Goal: Information Seeking & Learning: Learn about a topic

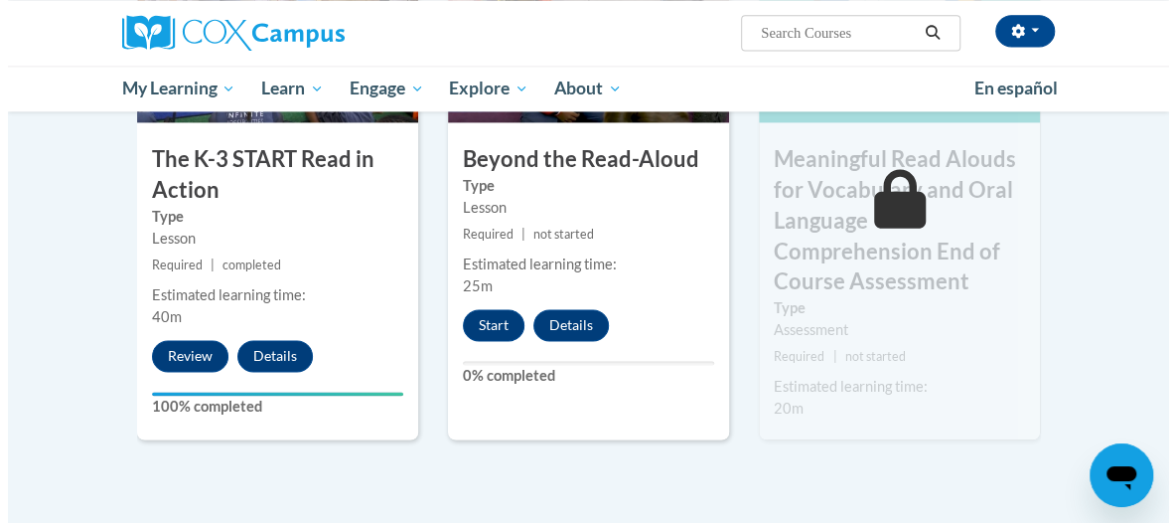
scroll to position [1310, 0]
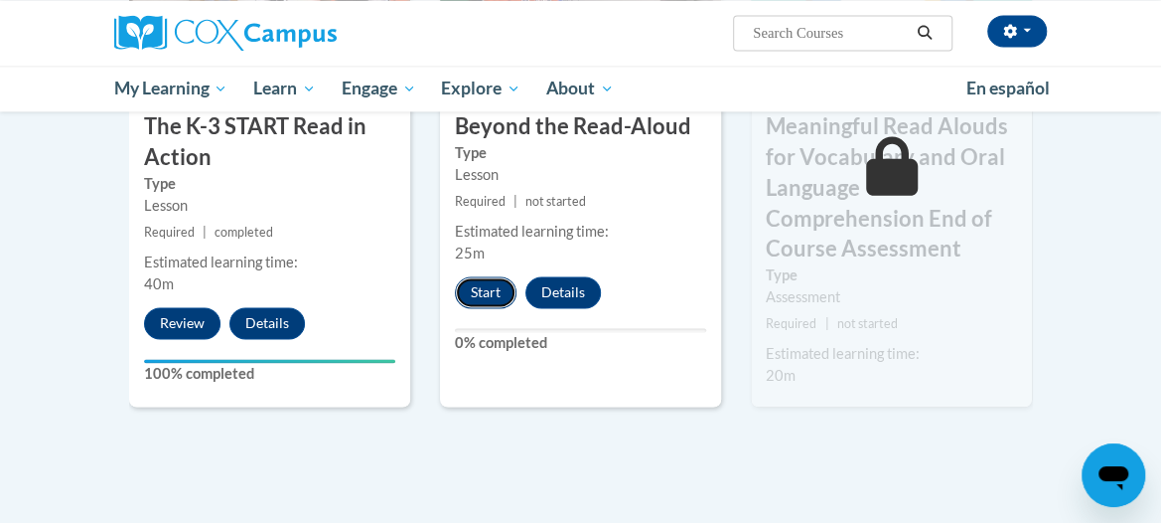
click at [475, 296] on button "Start" at bounding box center [486, 292] width 62 height 32
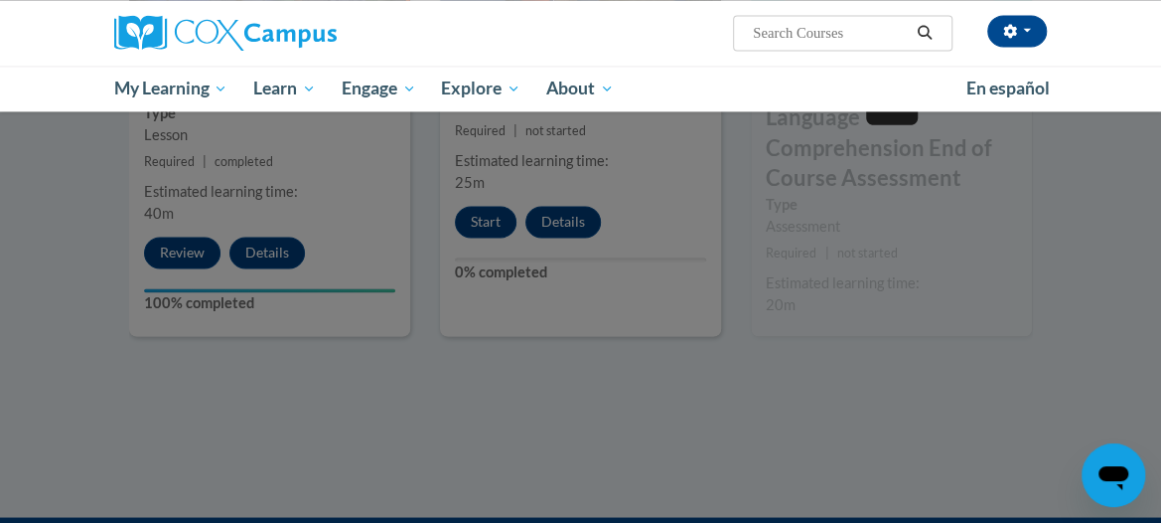
scroll to position [1509, 0]
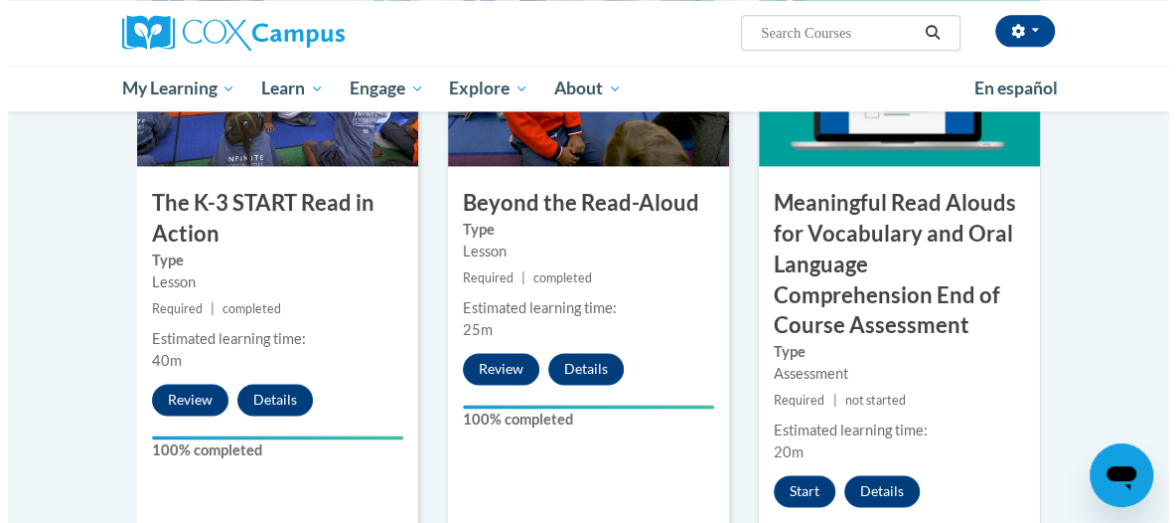
scroll to position [1360, 0]
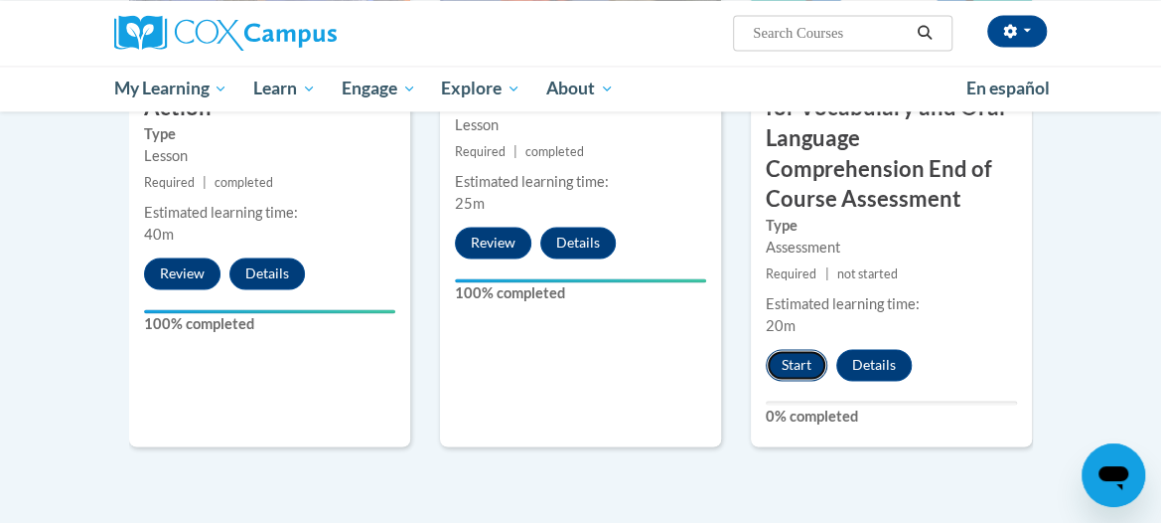
click at [786, 359] on button "Start" at bounding box center [797, 365] width 62 height 32
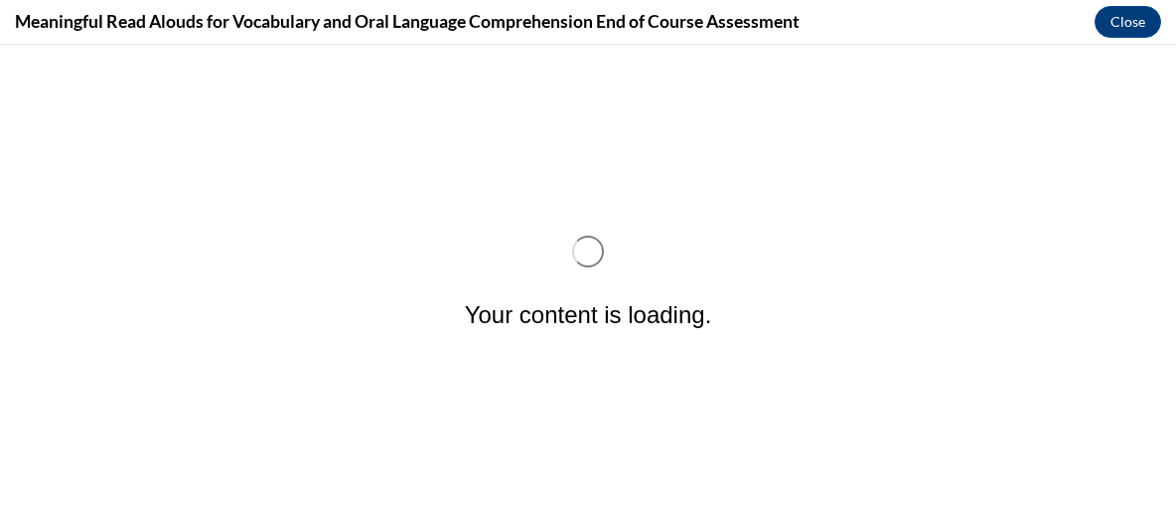
scroll to position [0, 0]
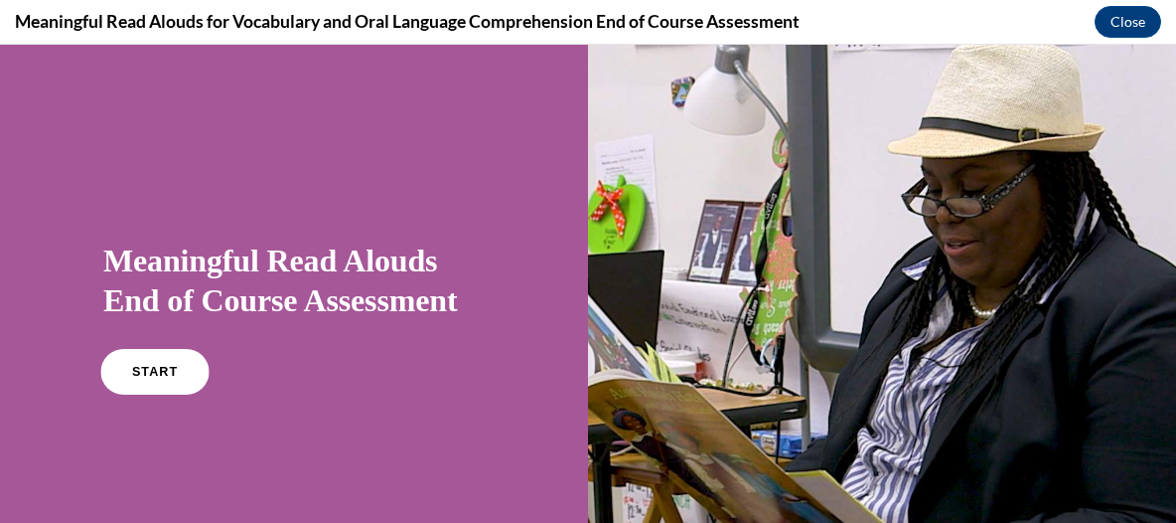
click at [151, 363] on link "START" at bounding box center [154, 372] width 108 height 46
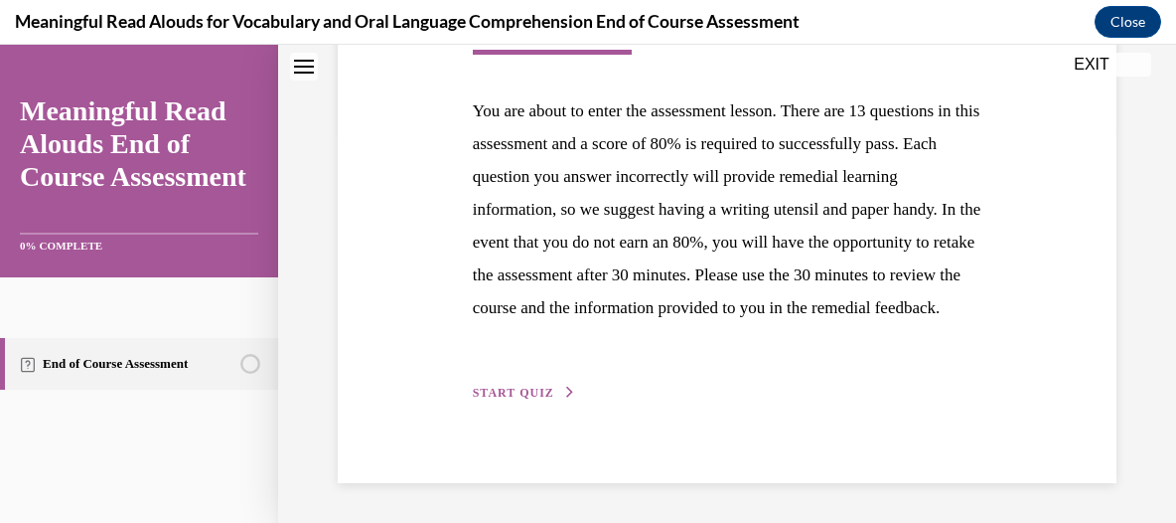
scroll to position [422, 0]
click at [501, 386] on span "START QUIZ" at bounding box center [513, 392] width 81 height 14
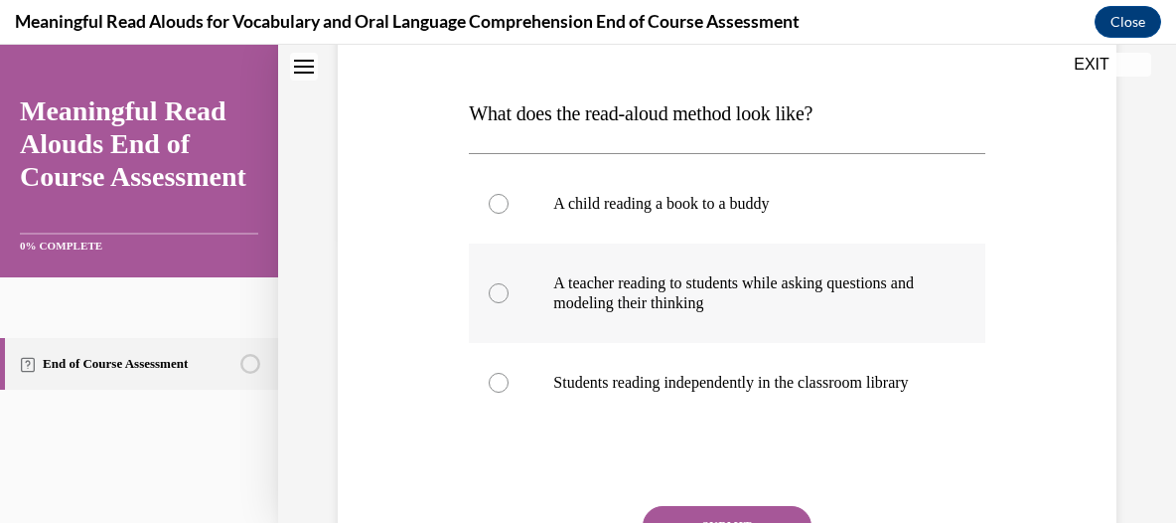
scroll to position [308, 0]
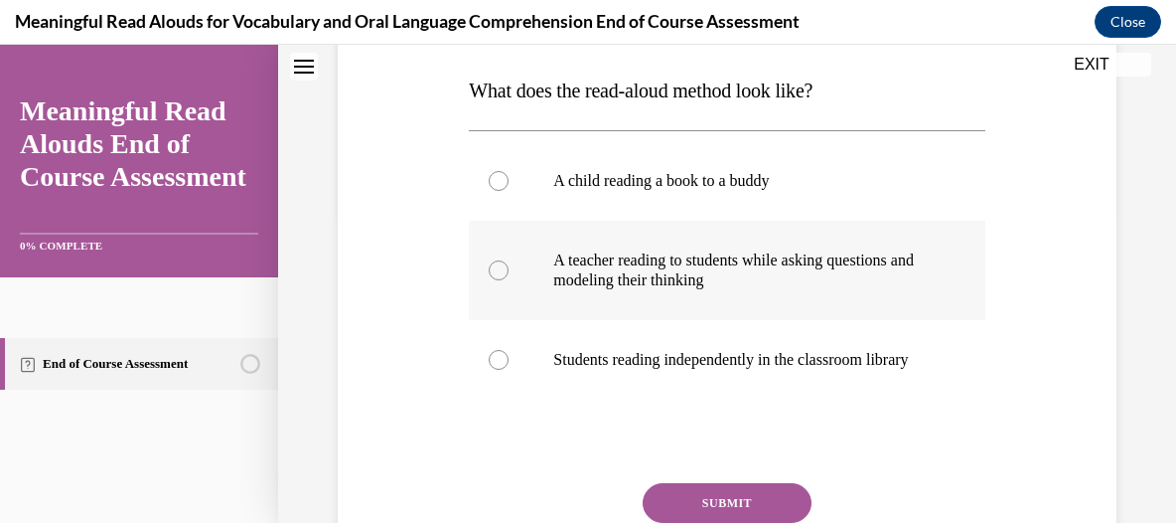
click at [491, 264] on div at bounding box center [499, 270] width 20 height 20
click at [491, 264] on input "A teacher reading to students while asking questions and modeling their thinking" at bounding box center [499, 270] width 20 height 20
radio input "true"
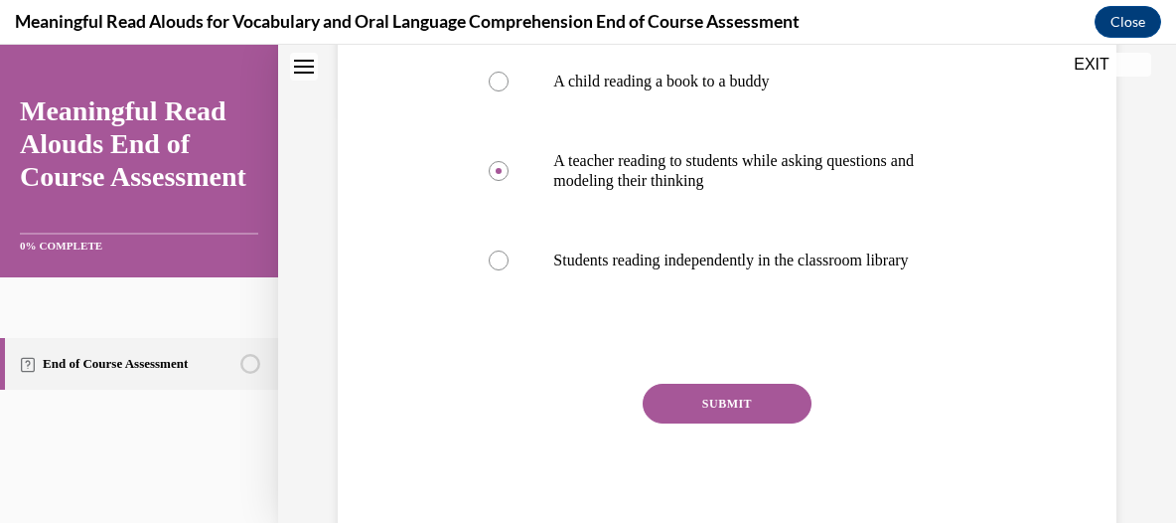
click at [705, 420] on button "SUBMIT" at bounding box center [727, 403] width 169 height 40
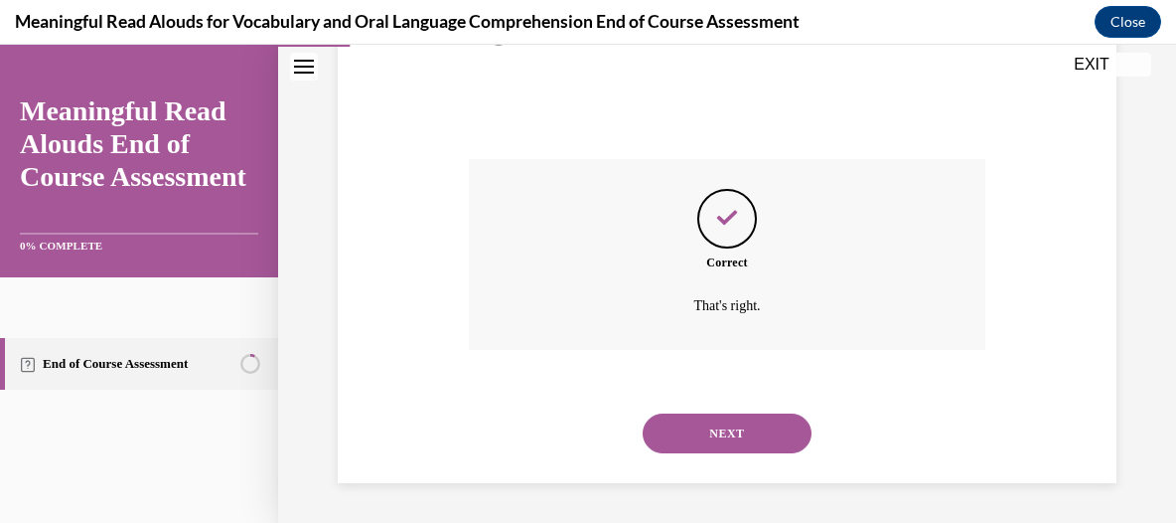
scroll to position [651, 0]
click at [741, 424] on button "NEXT" at bounding box center [727, 433] width 169 height 40
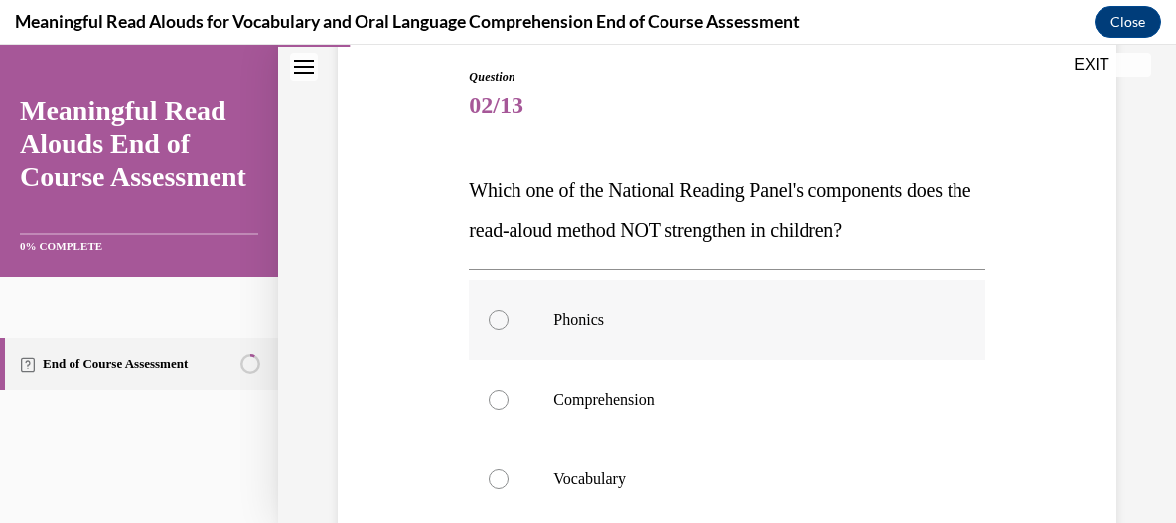
scroll to position [308, 0]
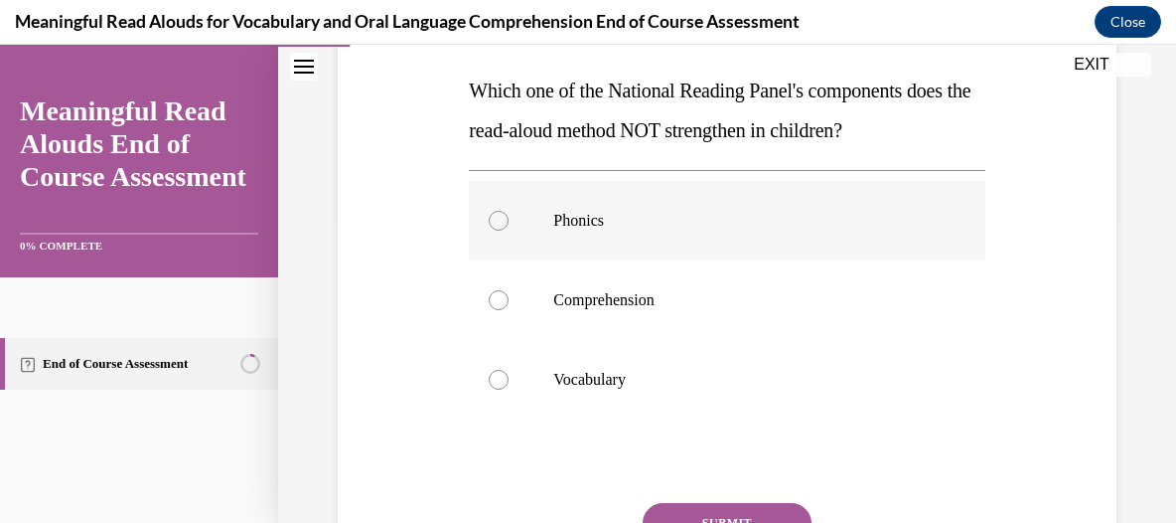
click at [501, 223] on div at bounding box center [499, 221] width 20 height 20
click at [501, 223] on input "Phonics" at bounding box center [499, 221] width 20 height 20
radio input "true"
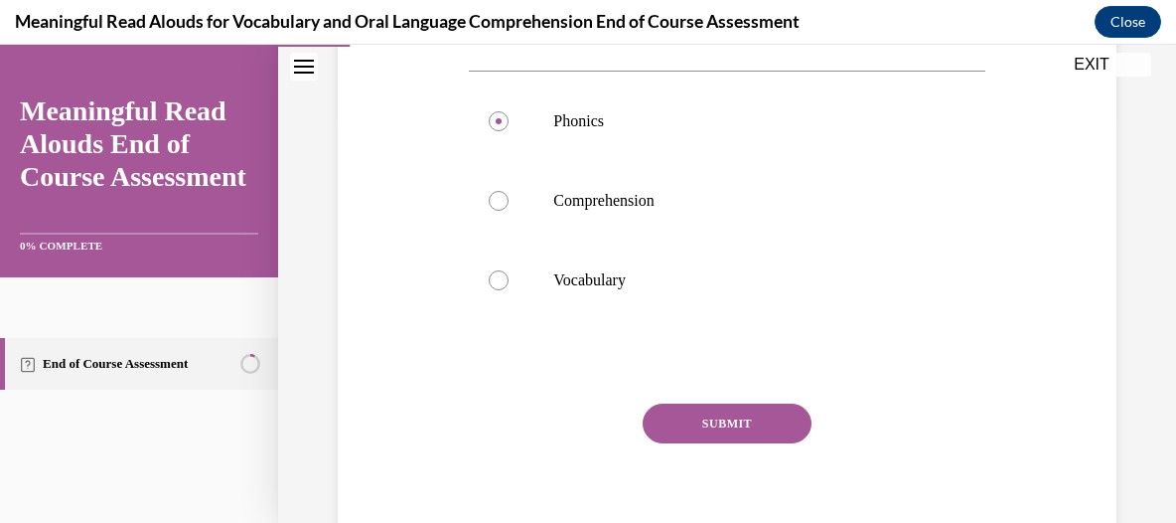
click at [741, 409] on button "SUBMIT" at bounding box center [727, 423] width 169 height 40
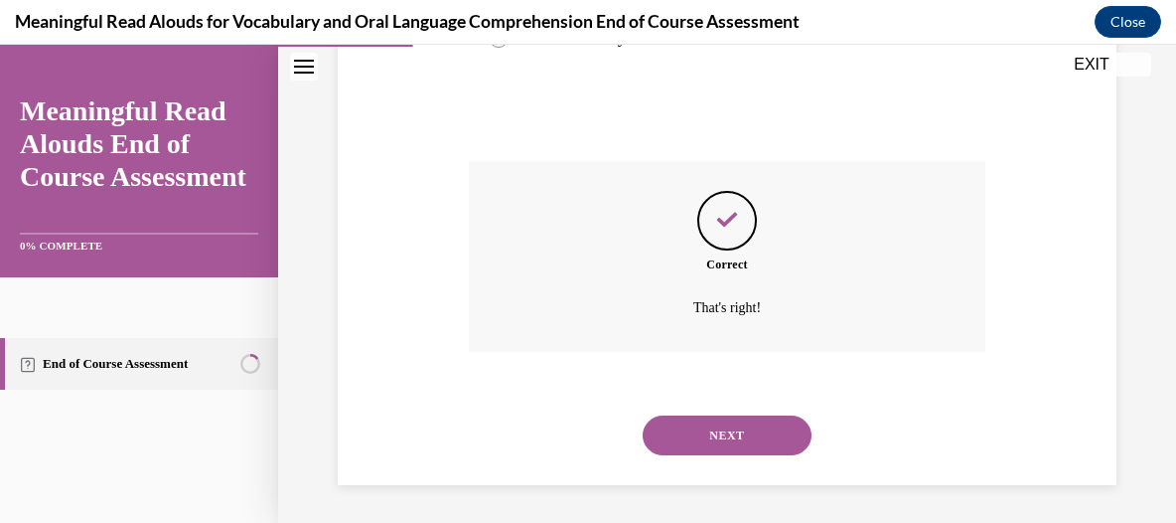
scroll to position [651, 0]
click at [730, 431] on button "NEXT" at bounding box center [727, 434] width 169 height 40
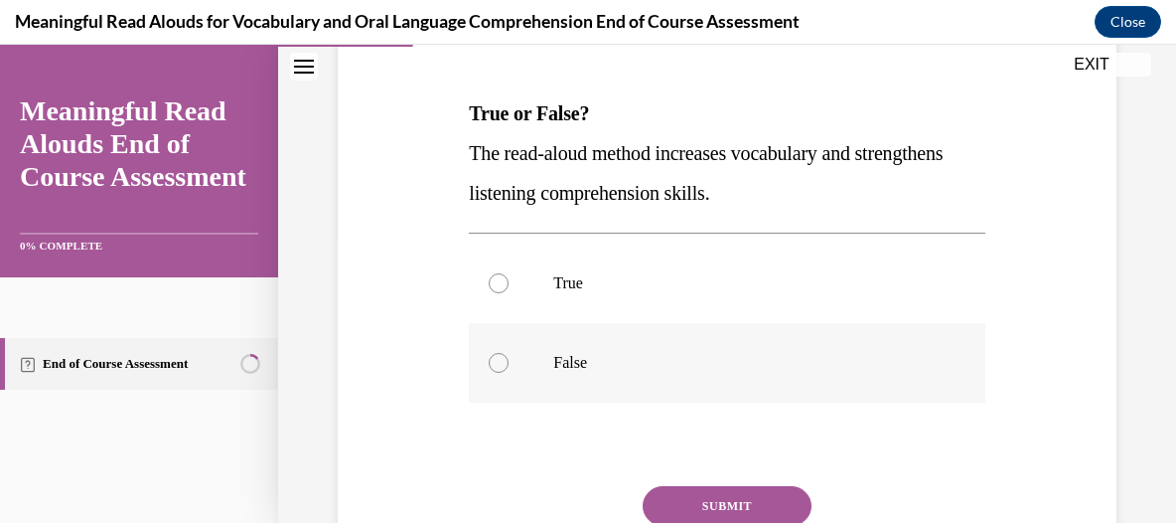
scroll to position [308, 0]
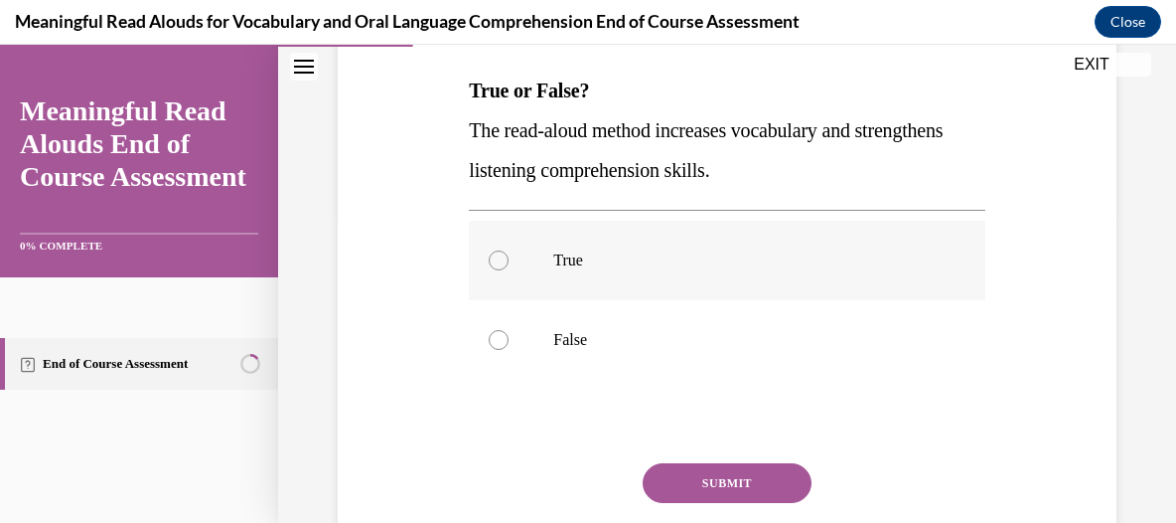
click at [495, 261] on div at bounding box center [499, 260] width 20 height 20
click at [495, 261] on input "True" at bounding box center [499, 260] width 20 height 20
radio input "true"
click at [718, 483] on button "SUBMIT" at bounding box center [727, 483] width 169 height 40
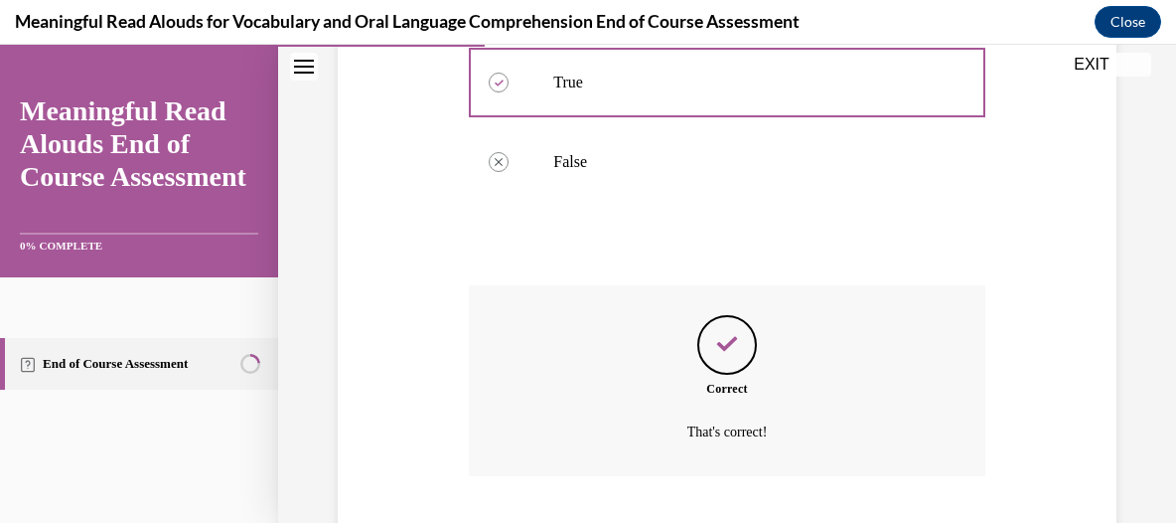
scroll to position [611, 0]
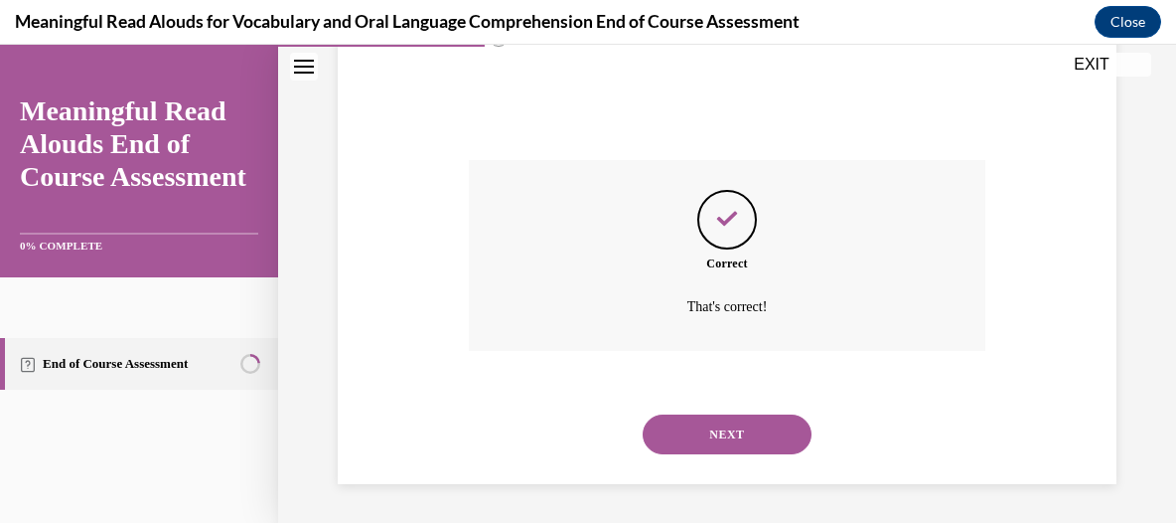
click at [730, 434] on button "NEXT" at bounding box center [727, 434] width 169 height 40
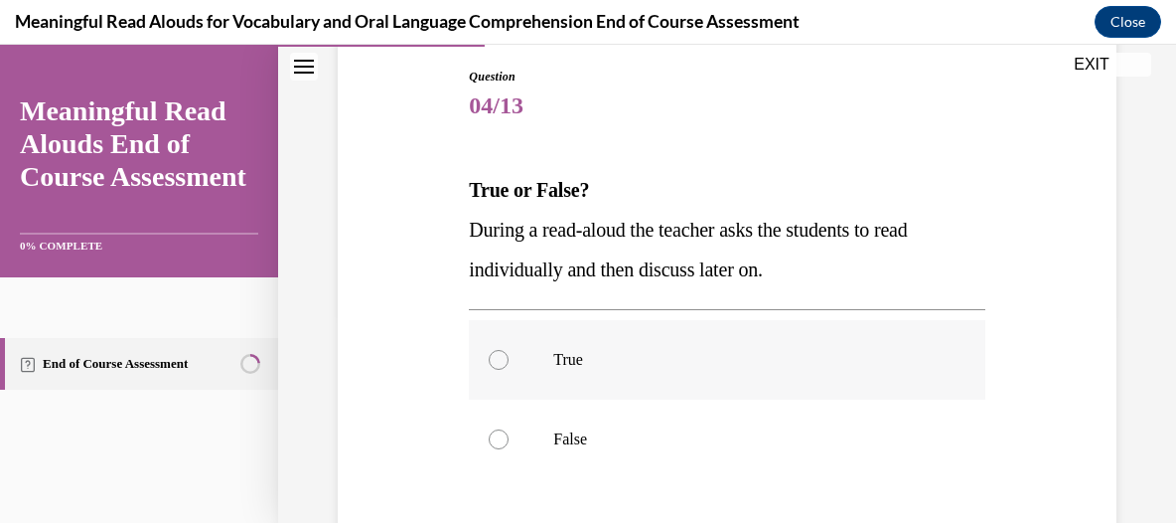
scroll to position [308, 0]
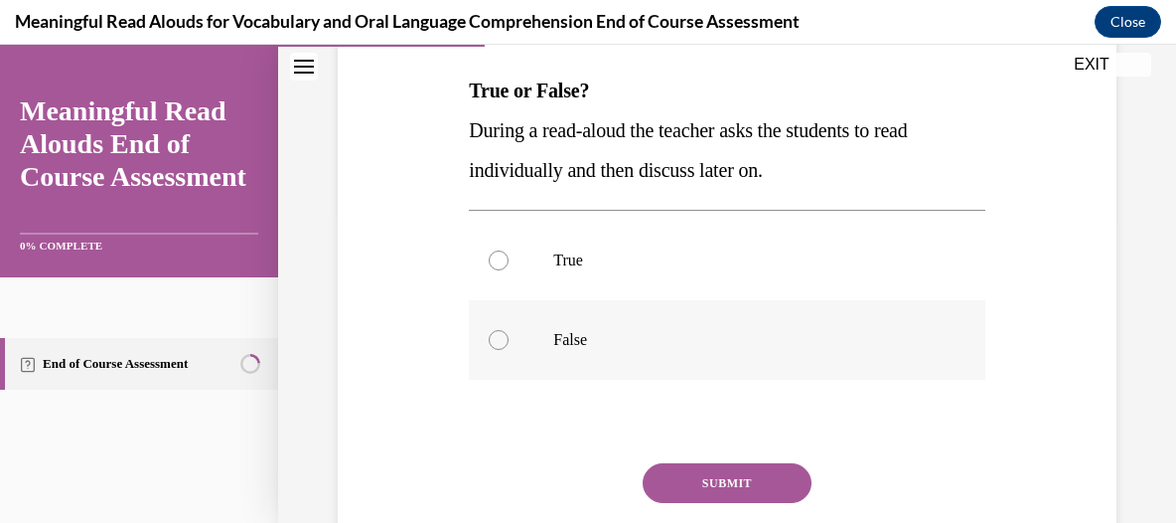
click at [491, 342] on div at bounding box center [499, 340] width 20 height 20
click at [491, 342] on input "False" at bounding box center [499, 340] width 20 height 20
radio input "true"
click at [715, 478] on button "SUBMIT" at bounding box center [727, 483] width 169 height 40
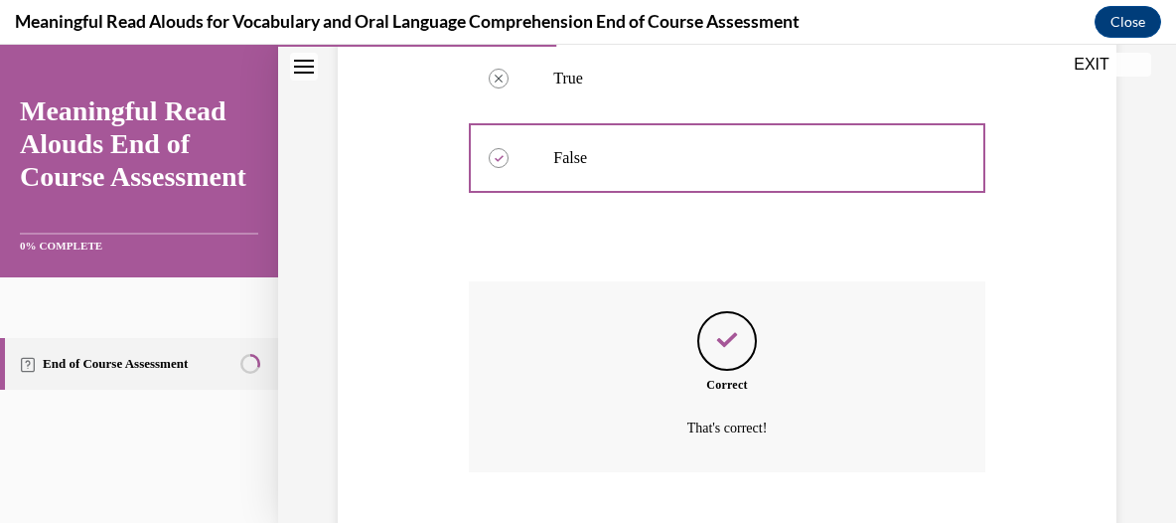
scroll to position [611, 0]
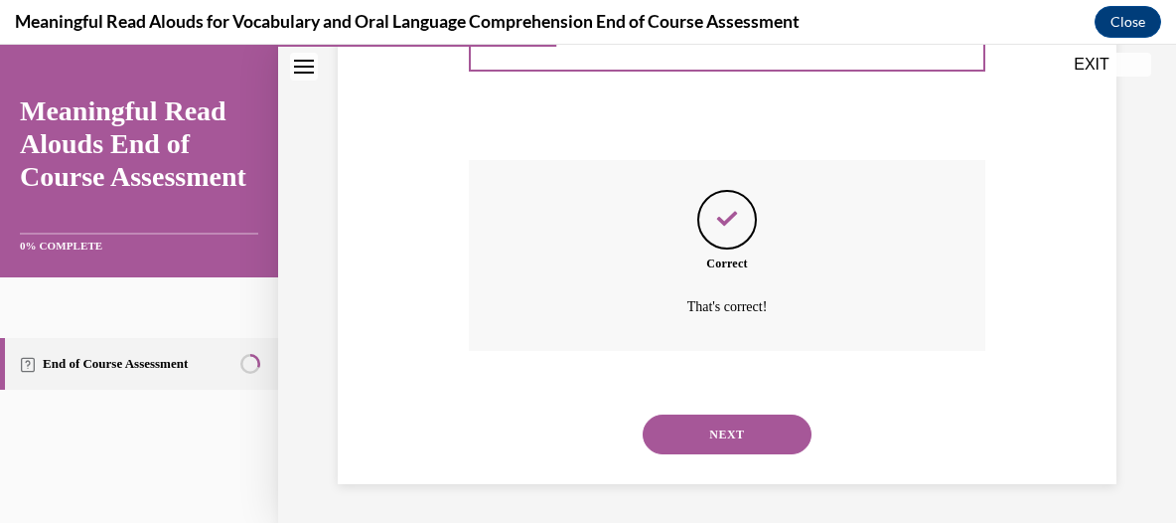
click at [738, 414] on button "NEXT" at bounding box center [727, 434] width 169 height 40
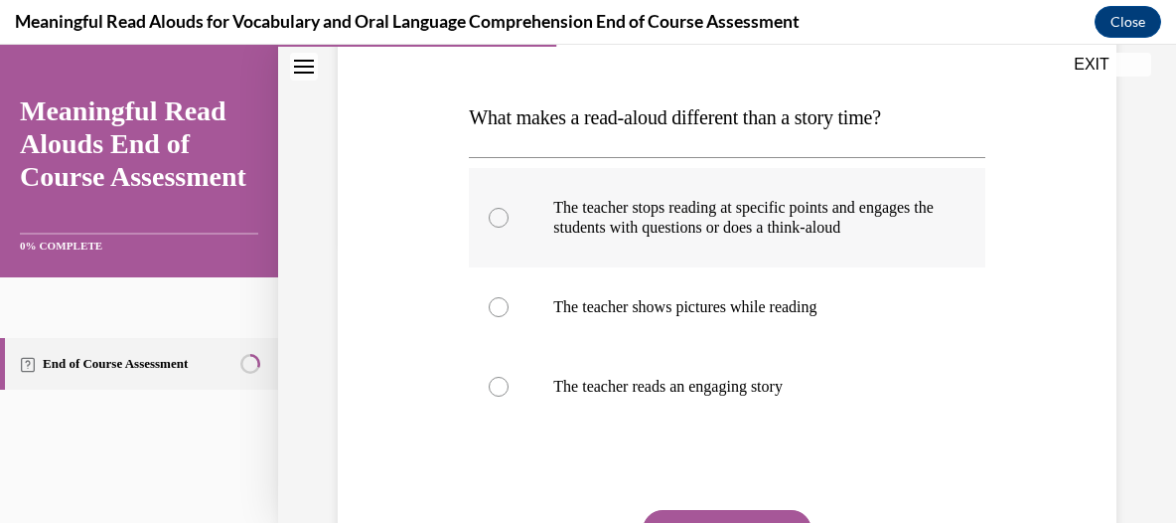
scroll to position [308, 0]
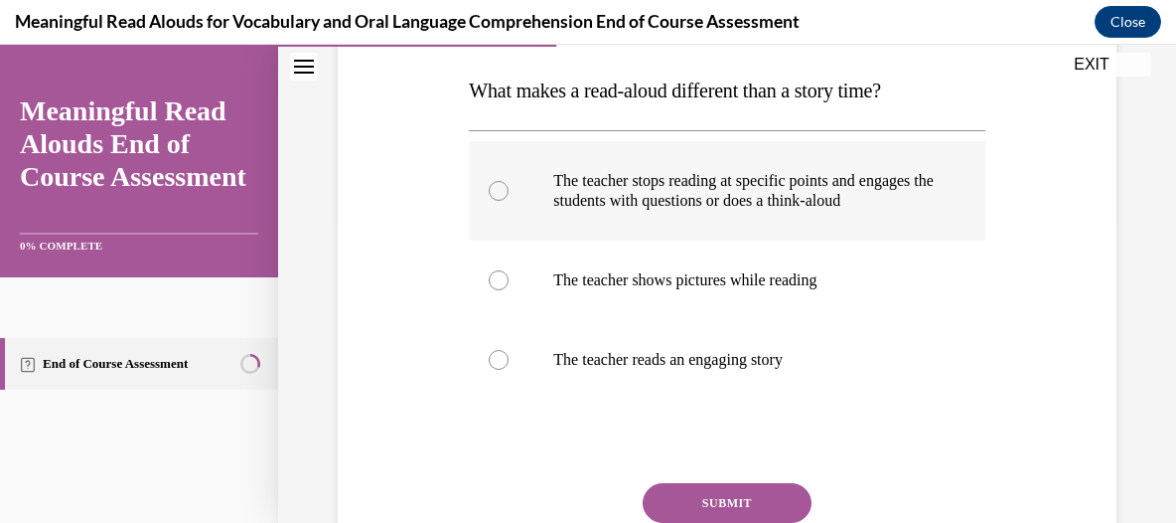
click at [501, 201] on div at bounding box center [499, 191] width 20 height 20
click at [501, 201] on input "The teacher stops reading at specific points and engages the students with ques…" at bounding box center [499, 191] width 20 height 20
radio input "true"
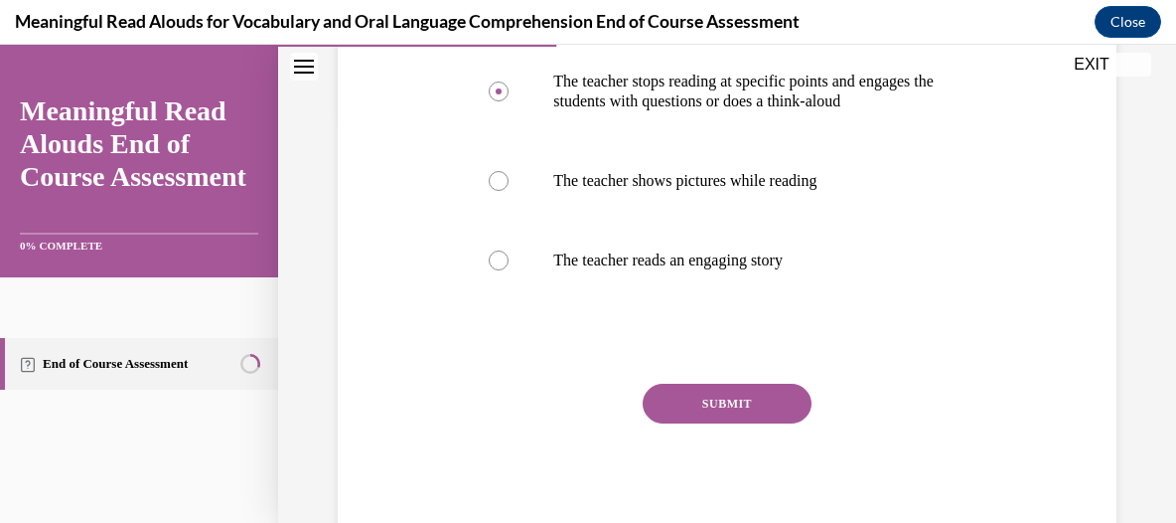
click at [740, 418] on button "SUBMIT" at bounding box center [727, 403] width 169 height 40
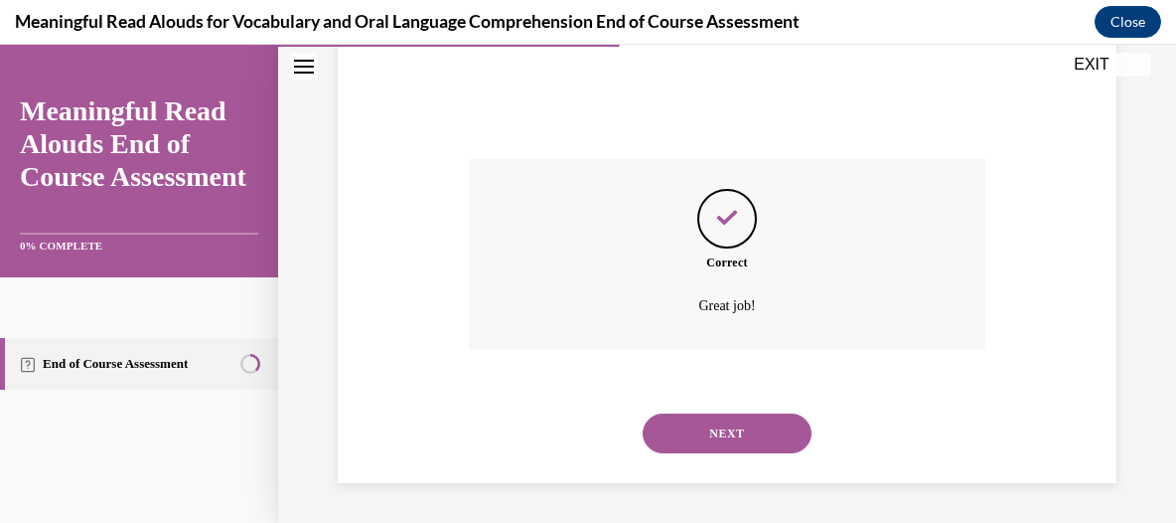
scroll to position [651, 0]
drag, startPoint x: 756, startPoint y: 429, endPoint x: 749, endPoint y: 416, distance: 14.7
click at [754, 428] on button "NEXT" at bounding box center [727, 433] width 169 height 40
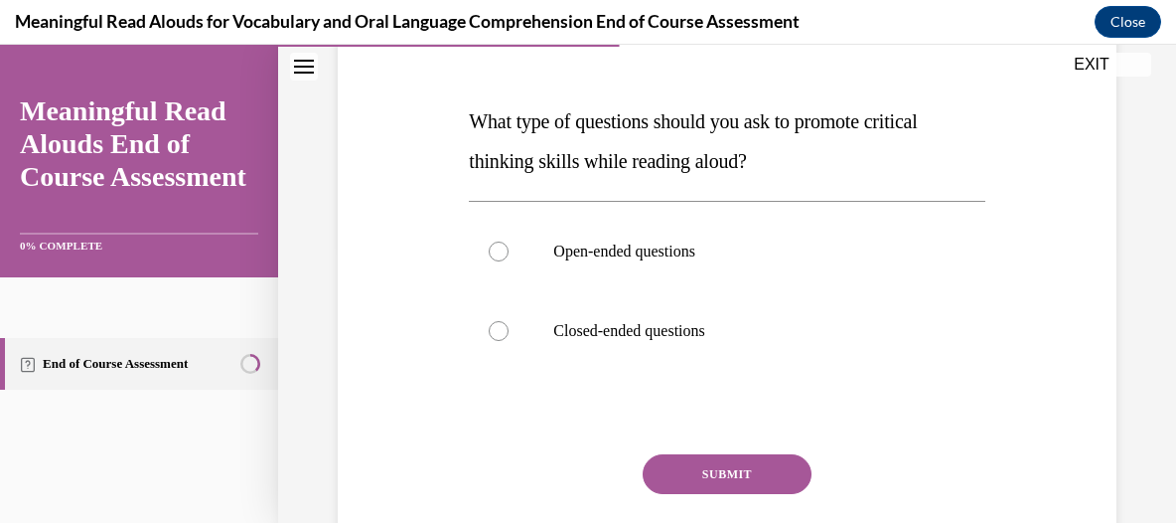
scroll to position [308, 0]
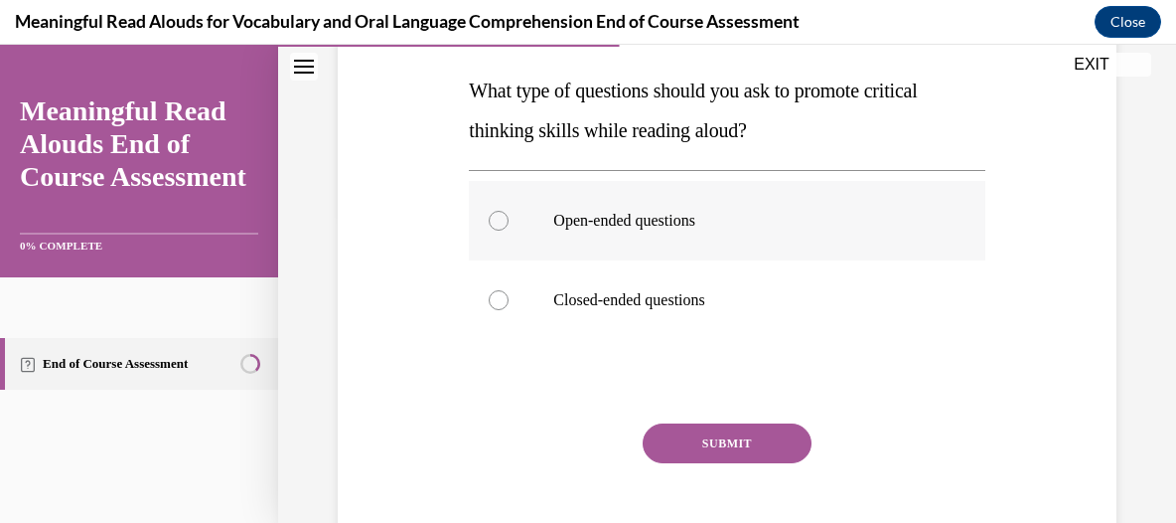
click at [501, 229] on label "Open-ended questions" at bounding box center [727, 220] width 516 height 79
click at [501, 229] on input "Open-ended questions" at bounding box center [499, 221] width 20 height 20
radio input "true"
click at [704, 442] on button "SUBMIT" at bounding box center [727, 443] width 169 height 40
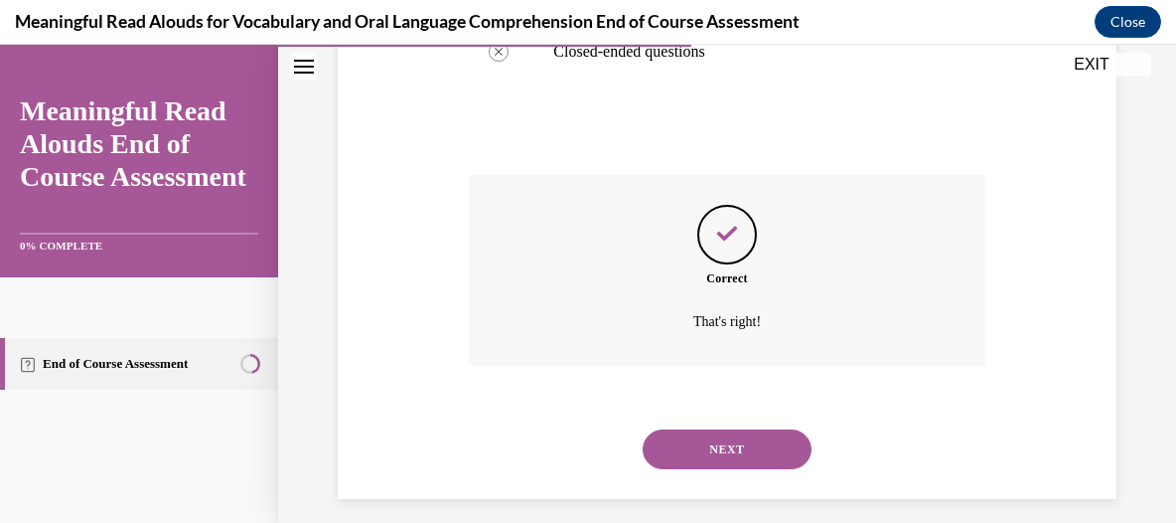
scroll to position [571, 0]
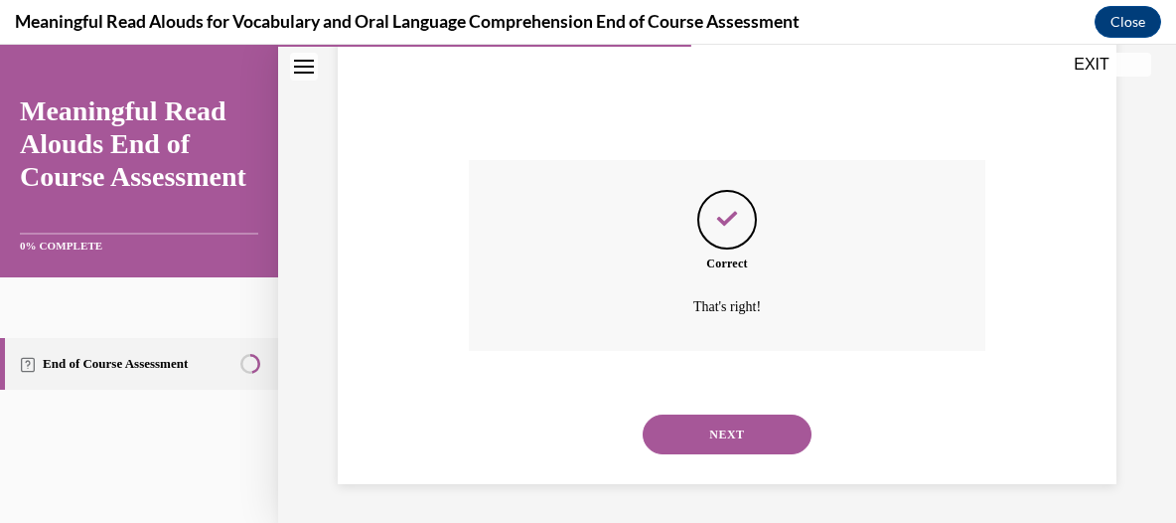
click at [744, 442] on button "NEXT" at bounding box center [727, 434] width 169 height 40
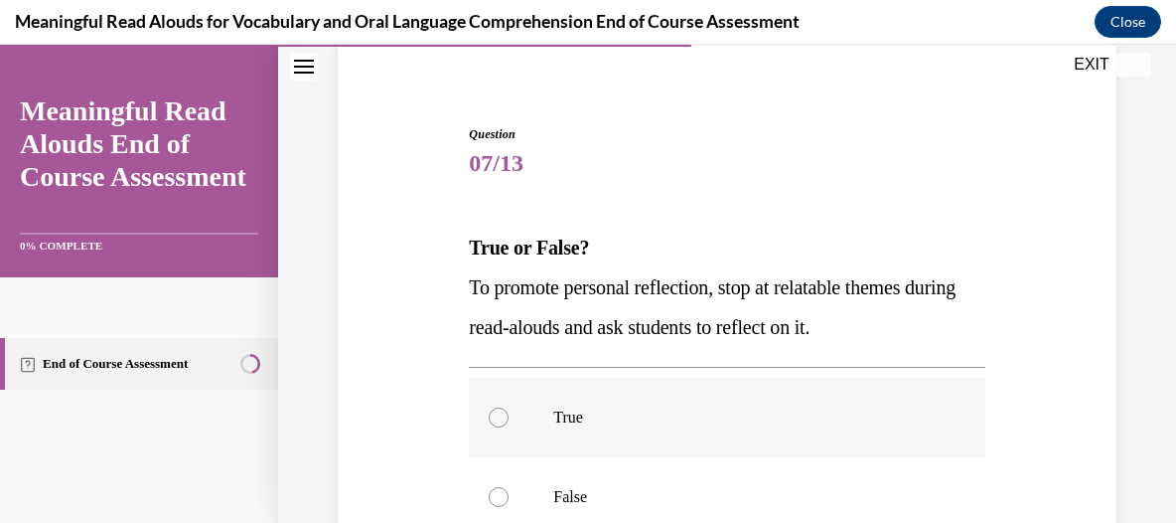
scroll to position [209, 0]
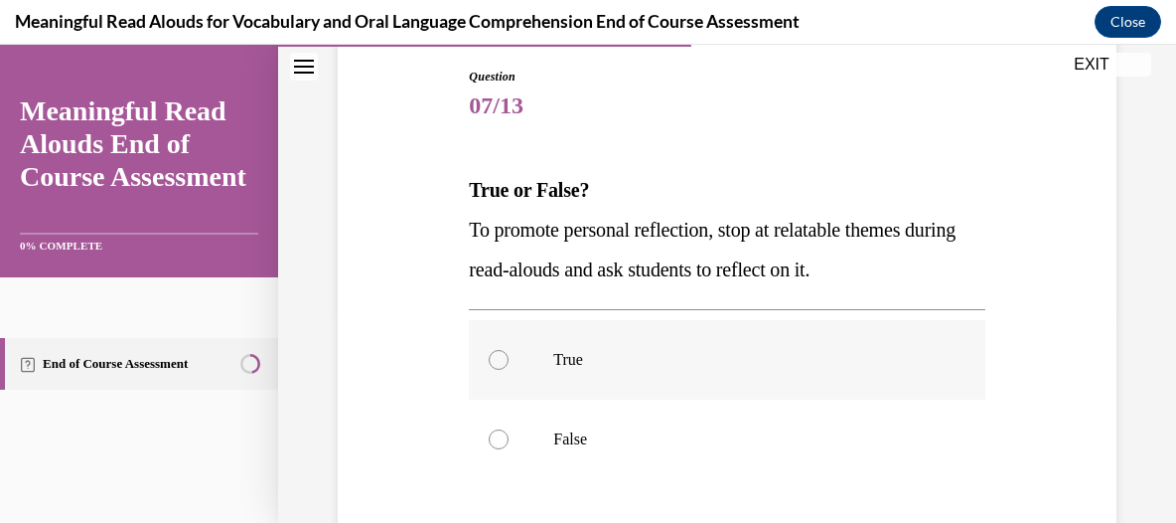
click at [507, 361] on label "True" at bounding box center [727, 359] width 516 height 79
click at [507, 361] on input "True" at bounding box center [499, 360] width 20 height 20
radio input "true"
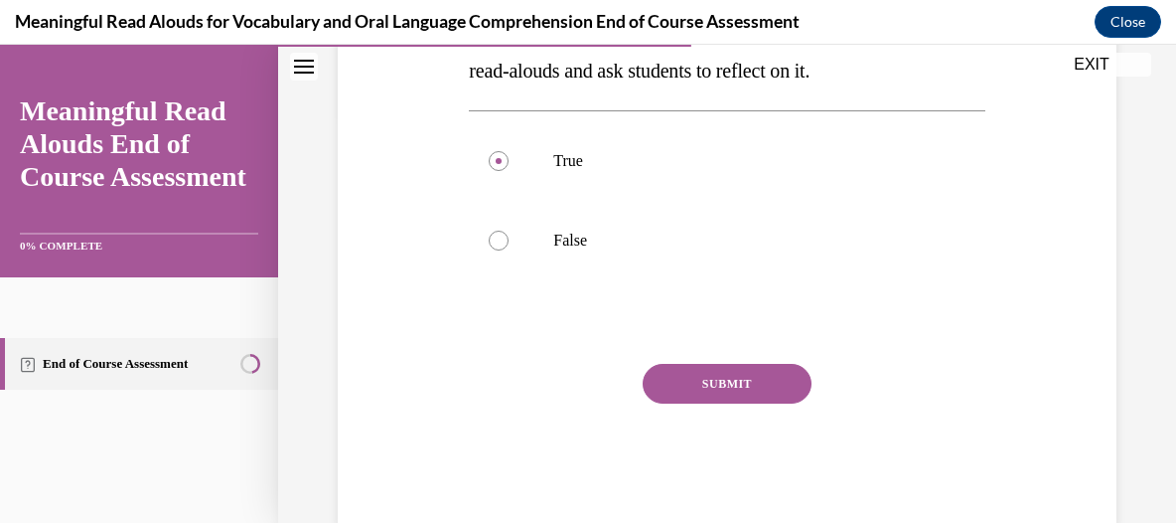
click at [670, 384] on button "SUBMIT" at bounding box center [727, 384] width 169 height 40
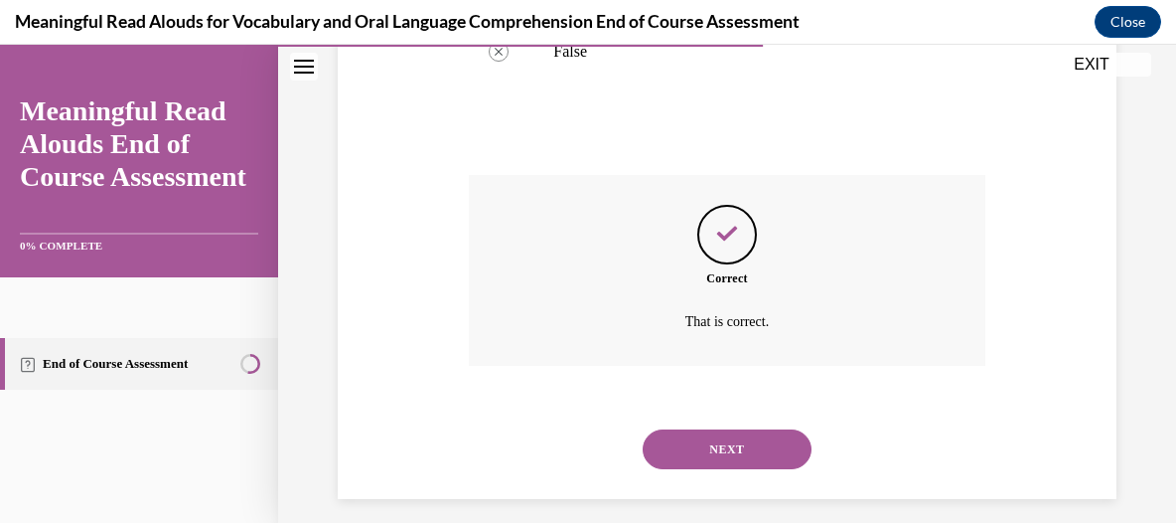
scroll to position [611, 0]
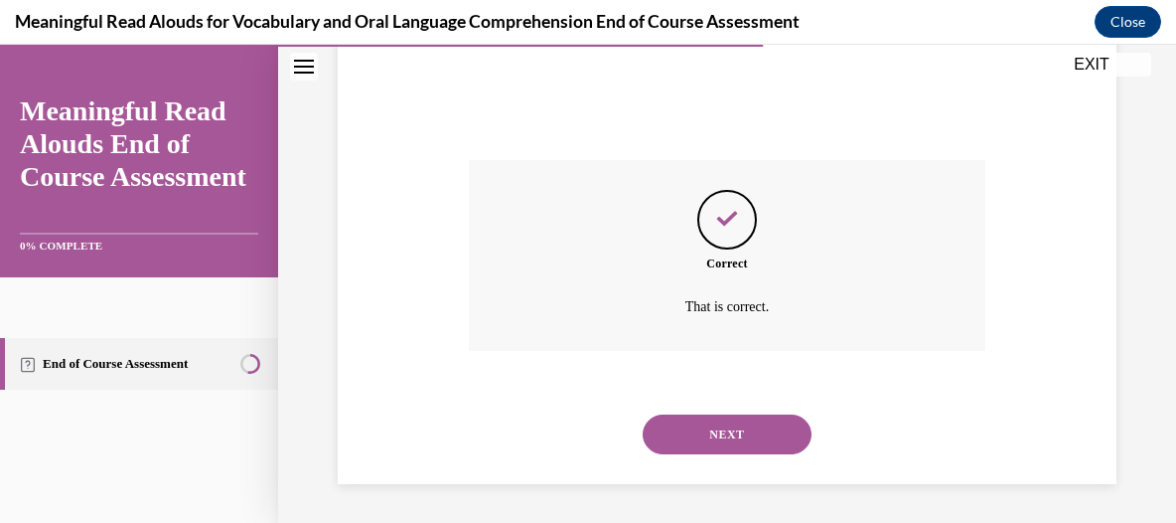
click at [753, 416] on button "NEXT" at bounding box center [727, 434] width 169 height 40
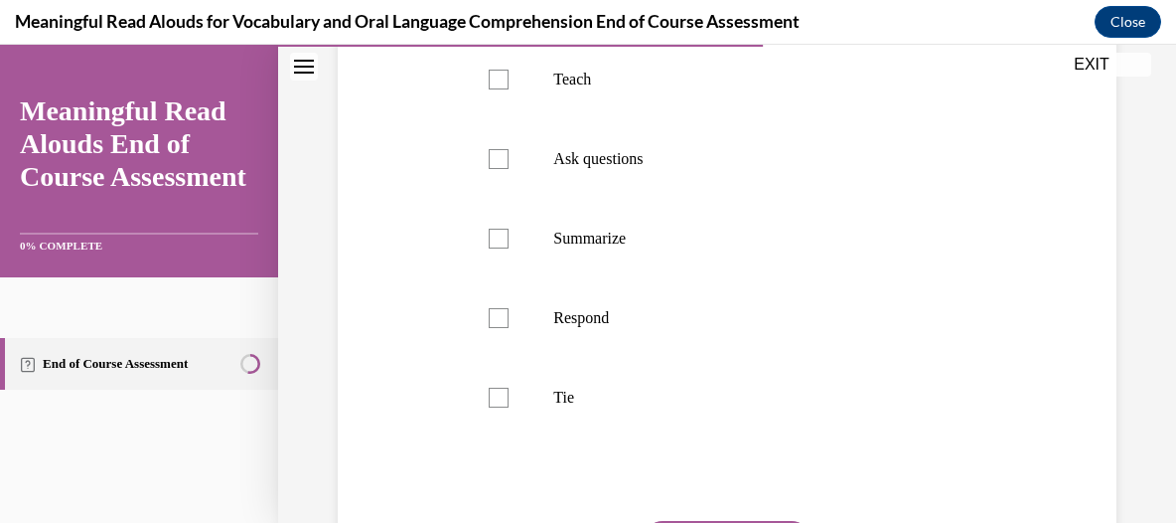
scroll to position [310, 0]
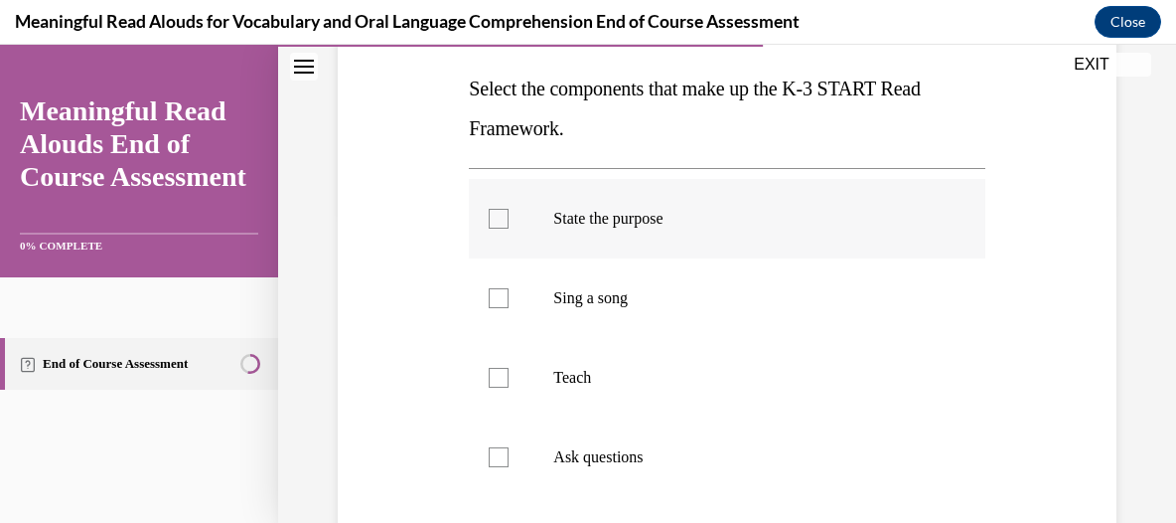
click at [505, 215] on div at bounding box center [499, 219] width 20 height 20
click at [505, 215] on input "State the purpose" at bounding box center [499, 219] width 20 height 20
checkbox input "true"
click at [502, 361] on label "Teach" at bounding box center [727, 377] width 516 height 79
click at [502, 368] on input "Teach" at bounding box center [499, 378] width 20 height 20
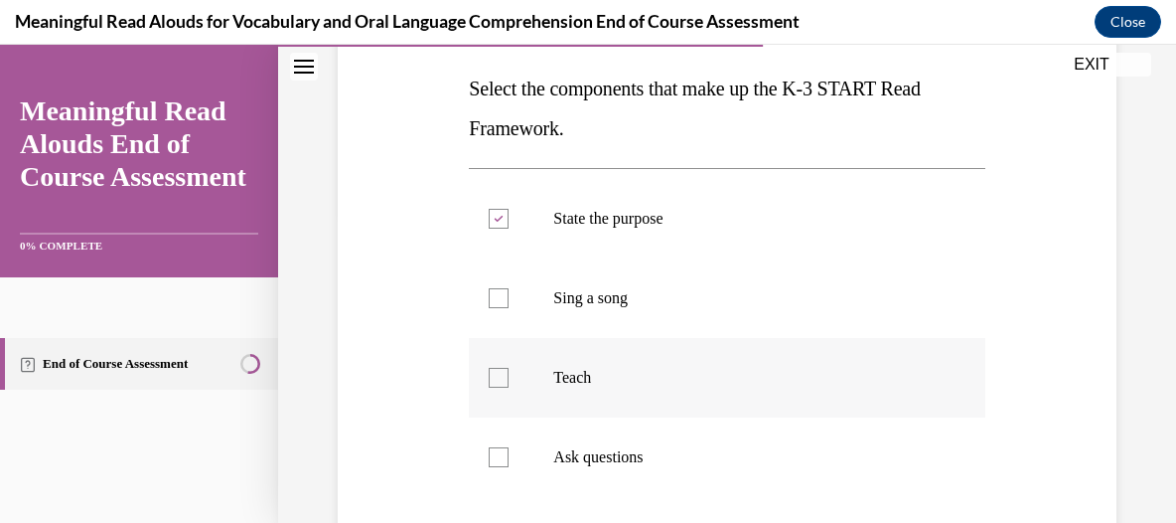
checkbox input "true"
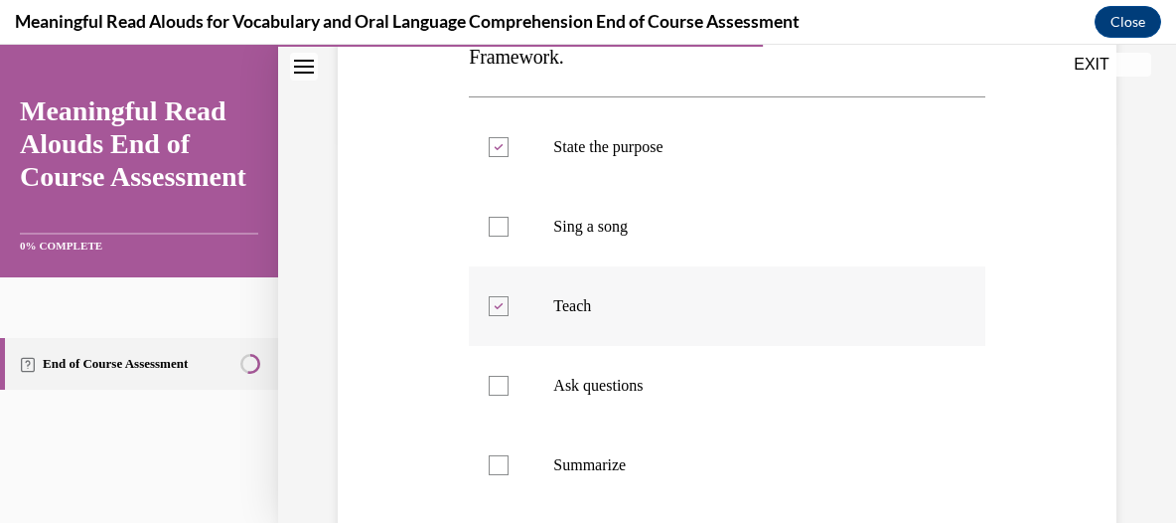
scroll to position [409, 0]
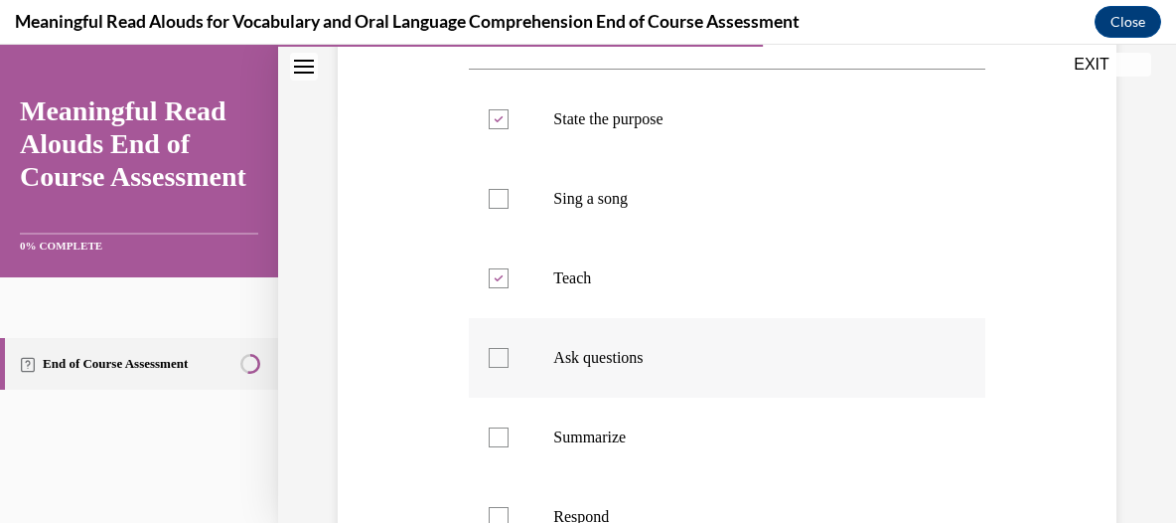
click at [503, 371] on label "Ask questions" at bounding box center [727, 357] width 516 height 79
click at [503, 368] on input "Ask questions" at bounding box center [499, 358] width 20 height 20
checkbox input "true"
click at [504, 427] on div at bounding box center [499, 437] width 20 height 20
click at [504, 427] on input "Summarize" at bounding box center [499, 437] width 20 height 20
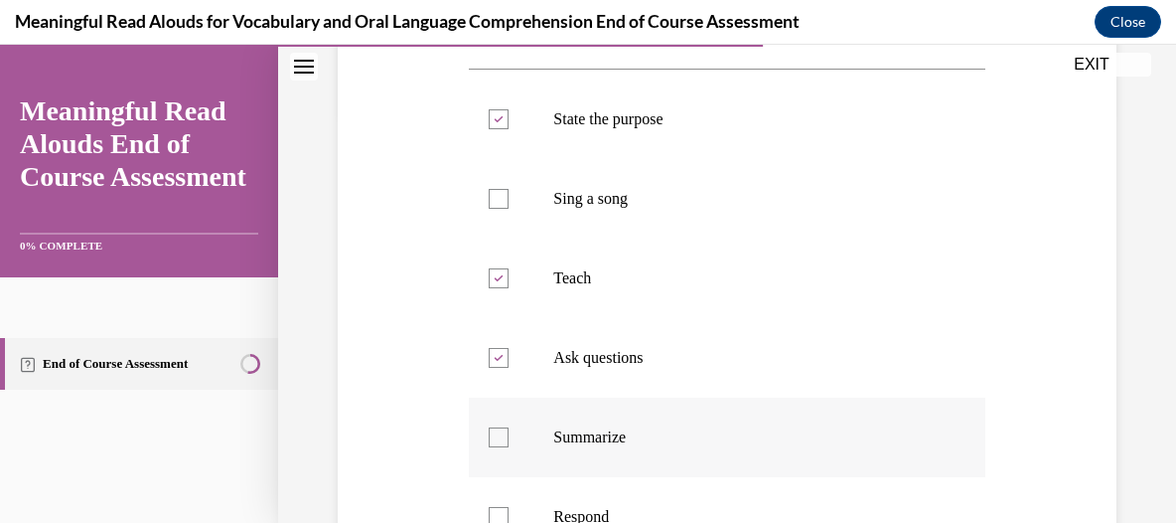
checkbox input "true"
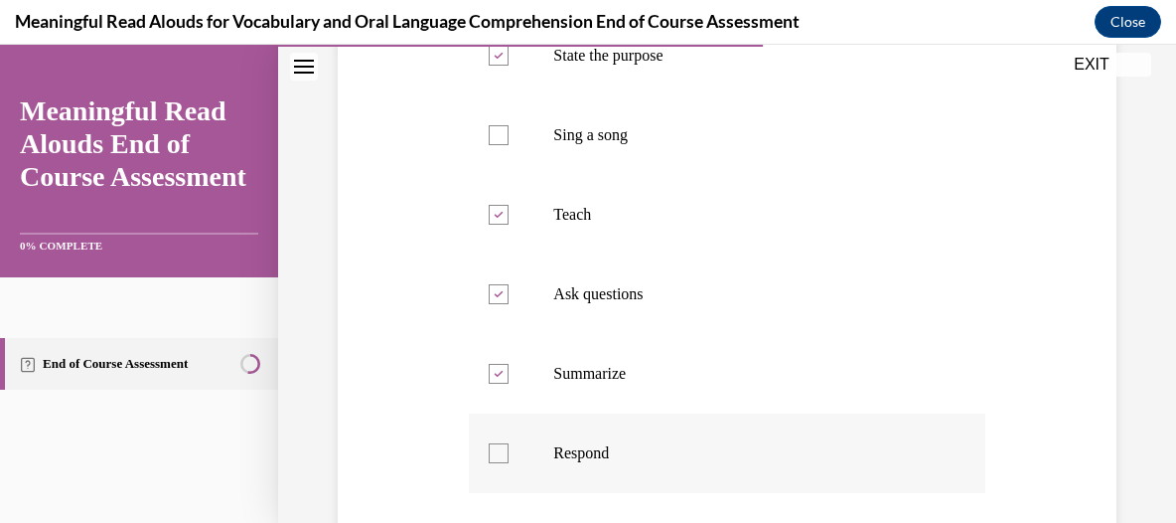
scroll to position [509, 0]
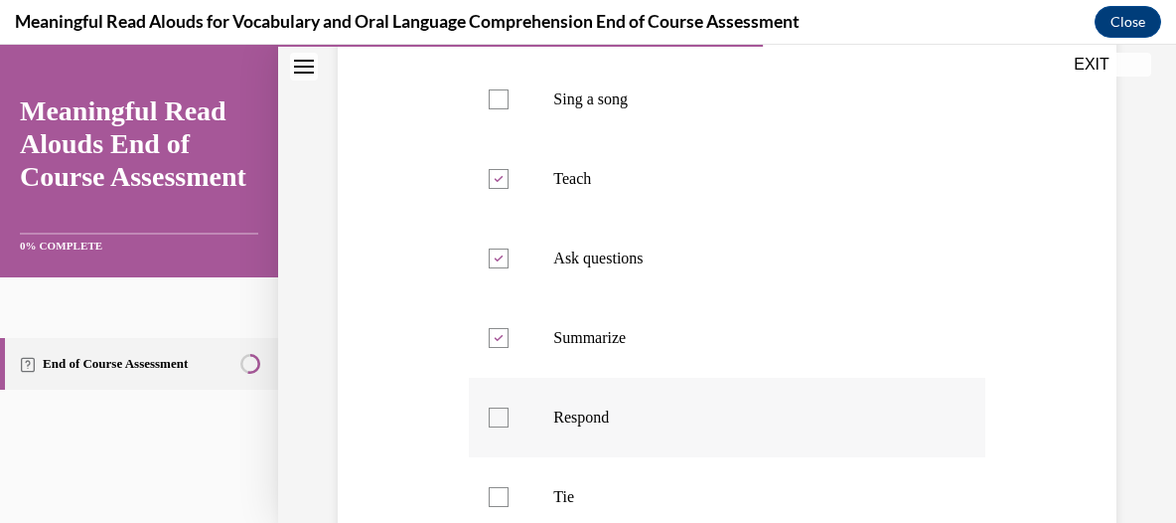
click at [500, 418] on div at bounding box center [499, 417] width 20 height 20
click at [500, 418] on input "Respond" at bounding box center [499, 417] width 20 height 20
checkbox input "true"
click at [498, 496] on div at bounding box center [499, 497] width 20 height 20
click at [498, 496] on input "Tie" at bounding box center [499, 497] width 20 height 20
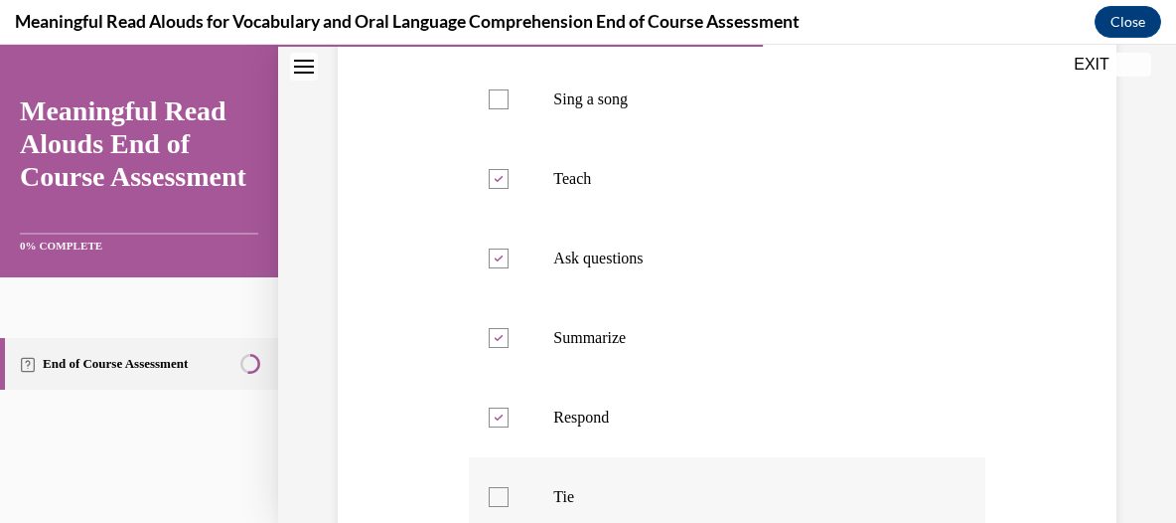
checkbox input "true"
click at [496, 339] on icon at bounding box center [499, 338] width 9 height 7
click at [496, 339] on input "Summarize" at bounding box center [499, 338] width 20 height 20
checkbox input "false"
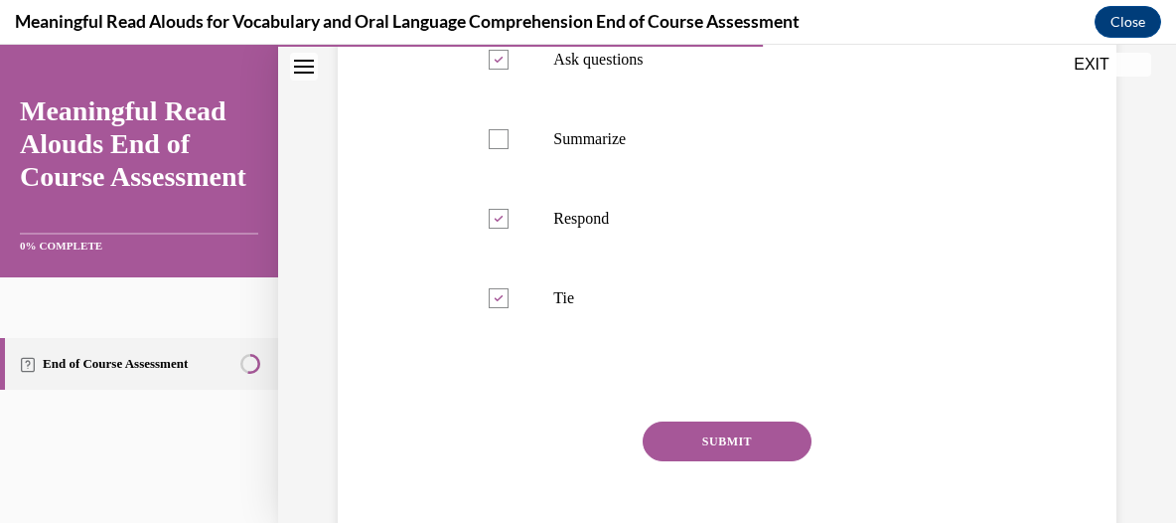
click at [733, 422] on button "SUBMIT" at bounding box center [727, 441] width 169 height 40
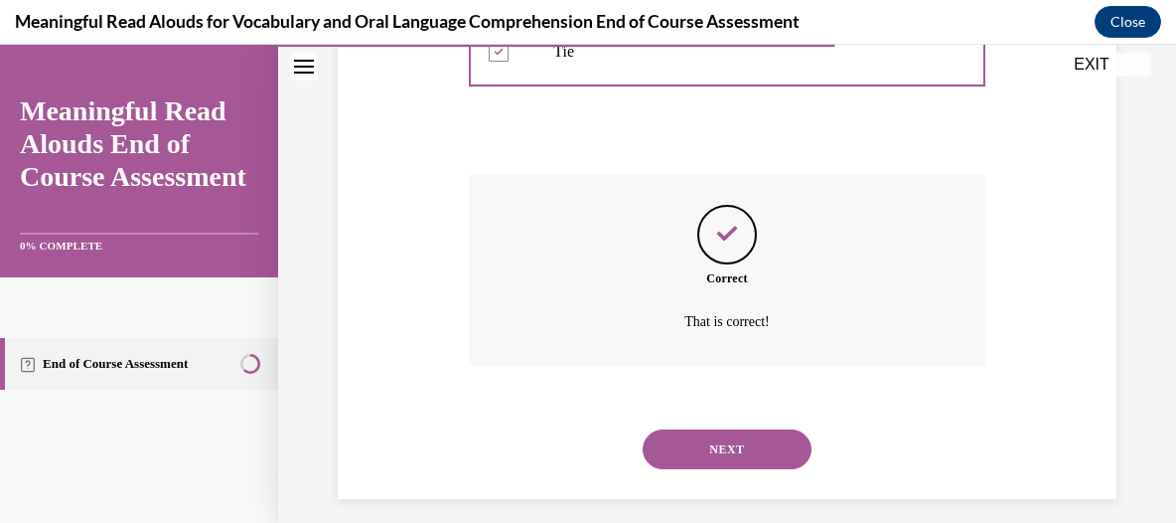
scroll to position [969, 0]
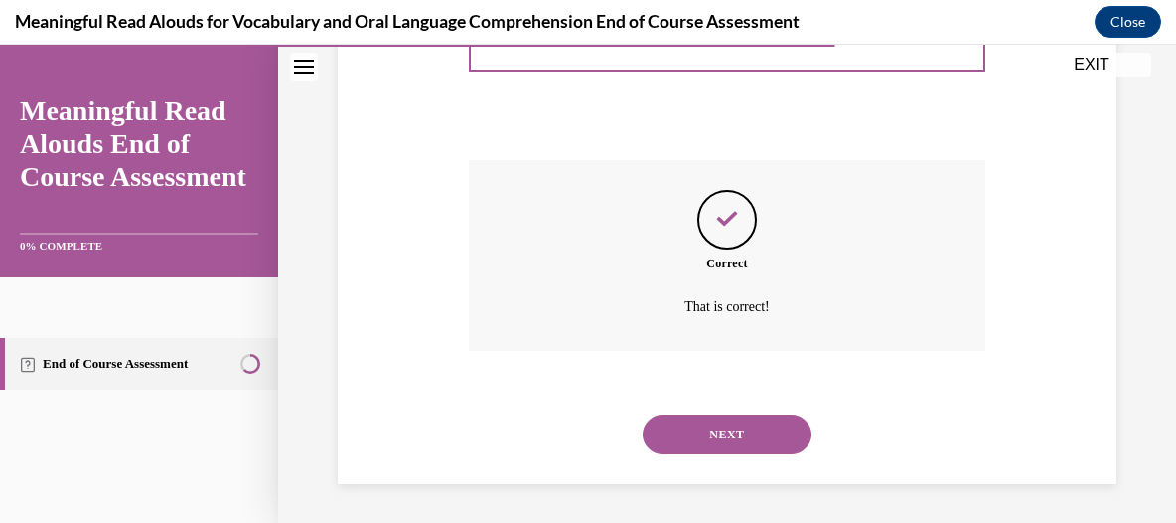
click at [775, 426] on button "NEXT" at bounding box center [727, 434] width 169 height 40
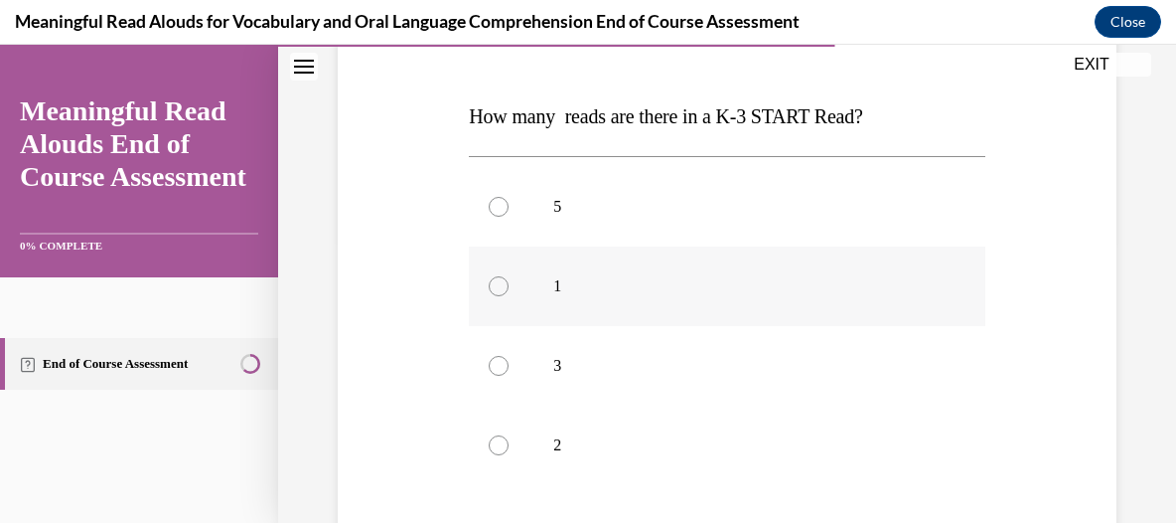
scroll to position [308, 0]
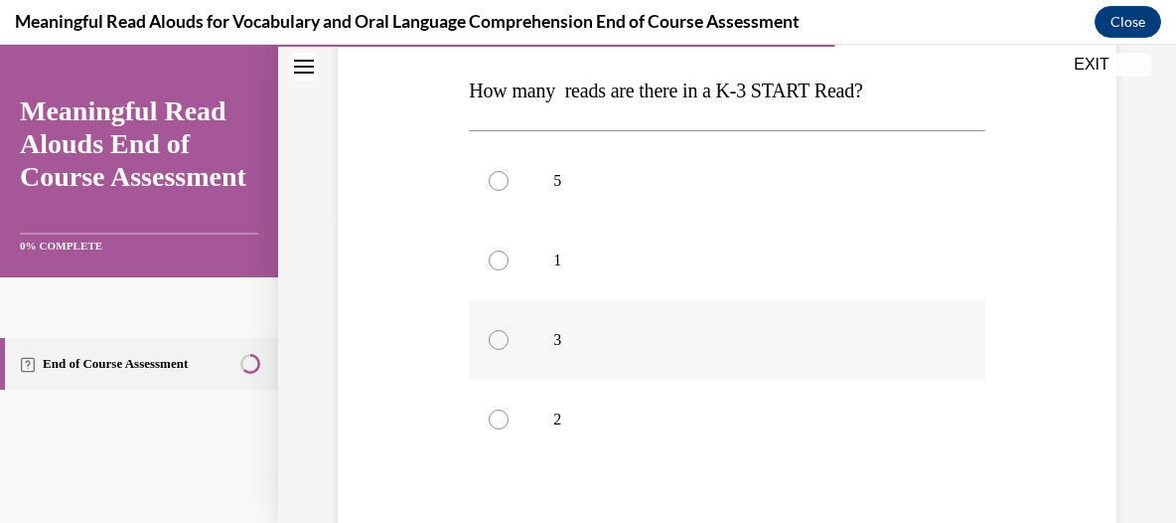
click at [504, 337] on div at bounding box center [499, 340] width 20 height 20
click at [504, 337] on input "3" at bounding box center [499, 340] width 20 height 20
radio input "true"
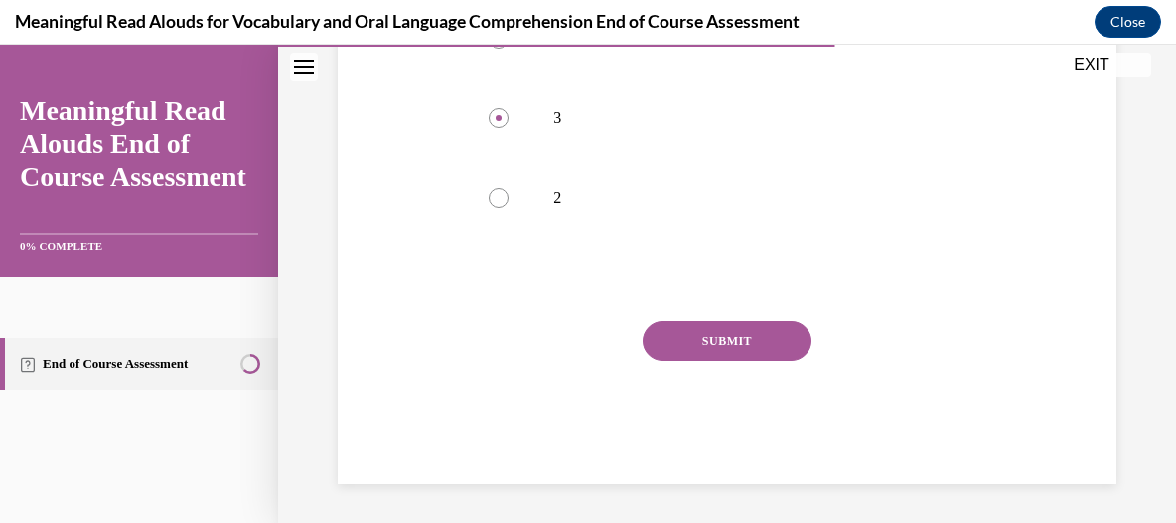
click at [723, 335] on button "SUBMIT" at bounding box center [727, 341] width 169 height 40
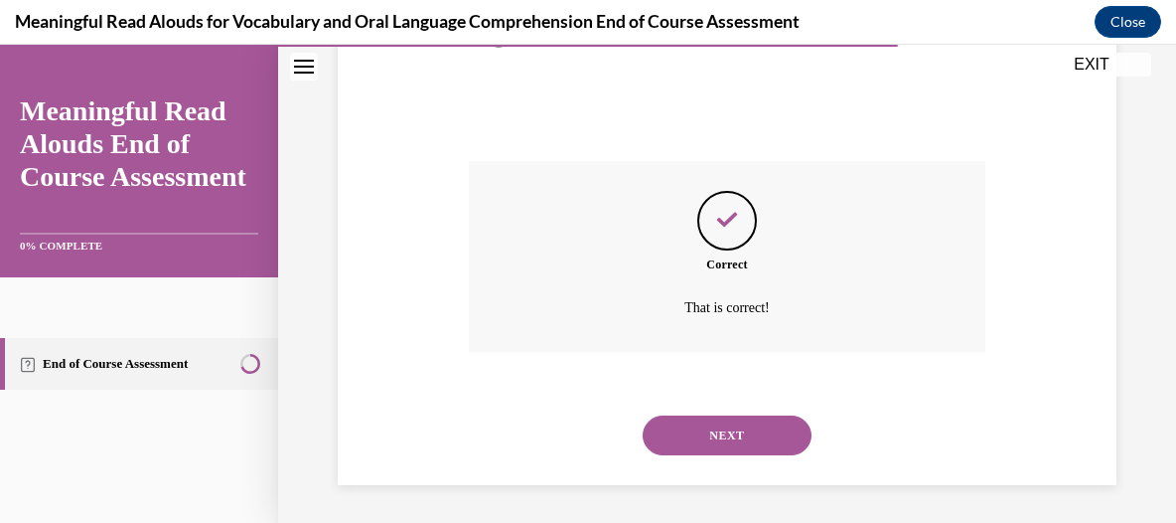
scroll to position [690, 0]
click at [728, 432] on button "NEXT" at bounding box center [727, 434] width 169 height 40
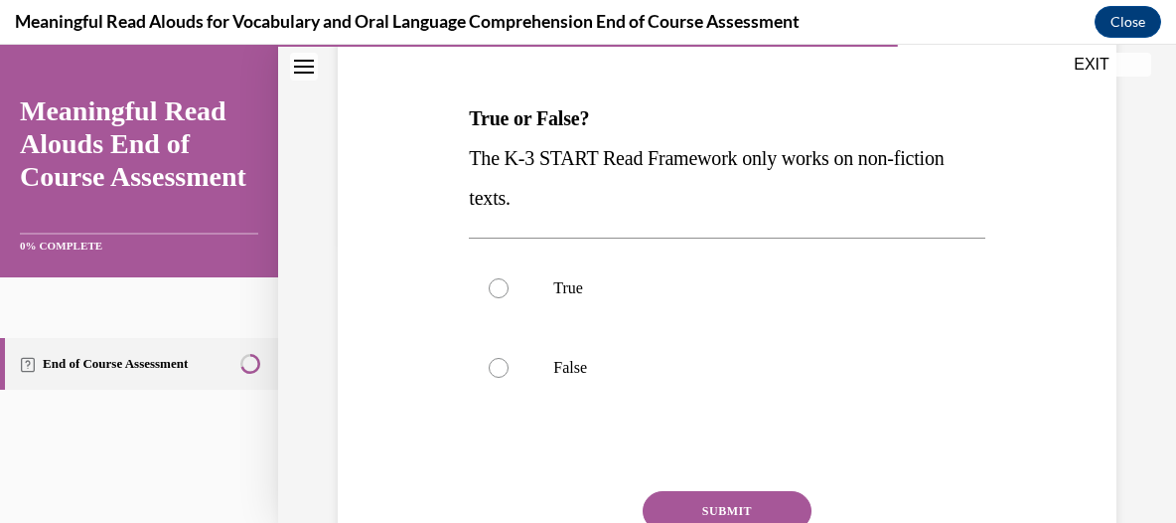
scroll to position [308, 0]
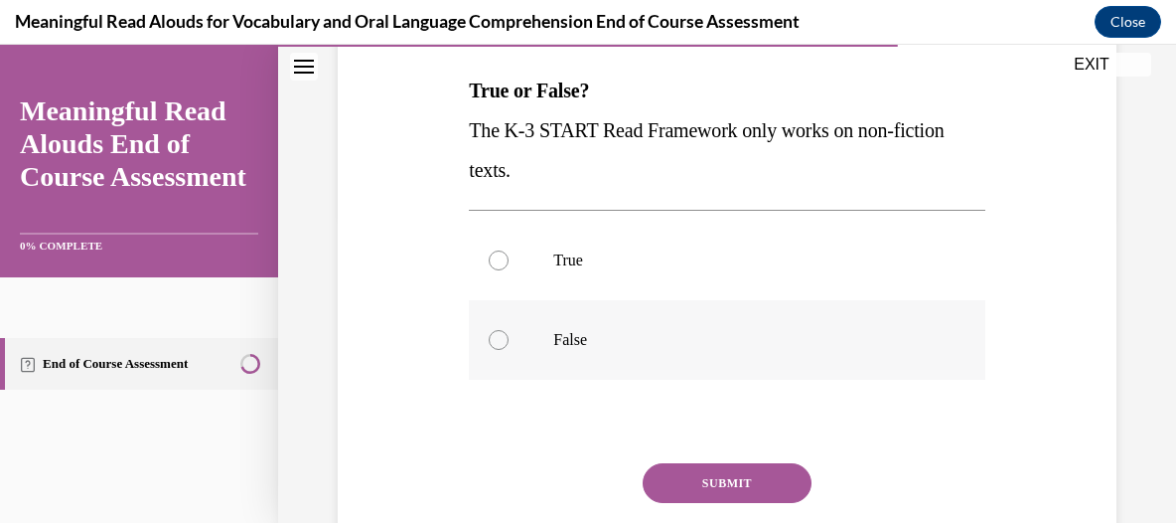
click at [503, 339] on div at bounding box center [499, 340] width 20 height 20
click at [503, 339] on input "False" at bounding box center [499, 340] width 20 height 20
radio input "true"
click at [746, 476] on button "SUBMIT" at bounding box center [727, 483] width 169 height 40
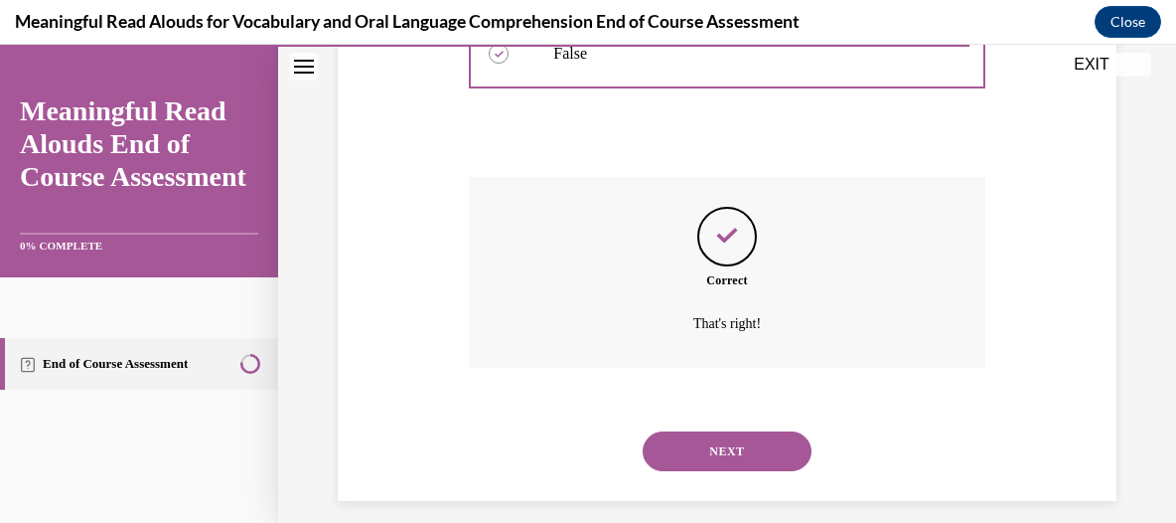
scroll to position [611, 0]
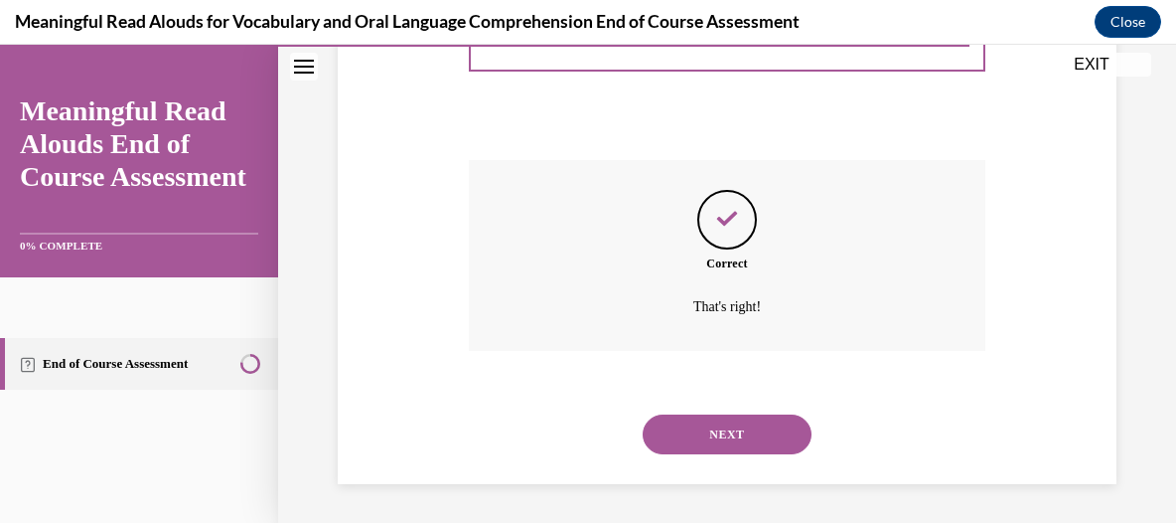
click at [744, 439] on button "NEXT" at bounding box center [727, 434] width 169 height 40
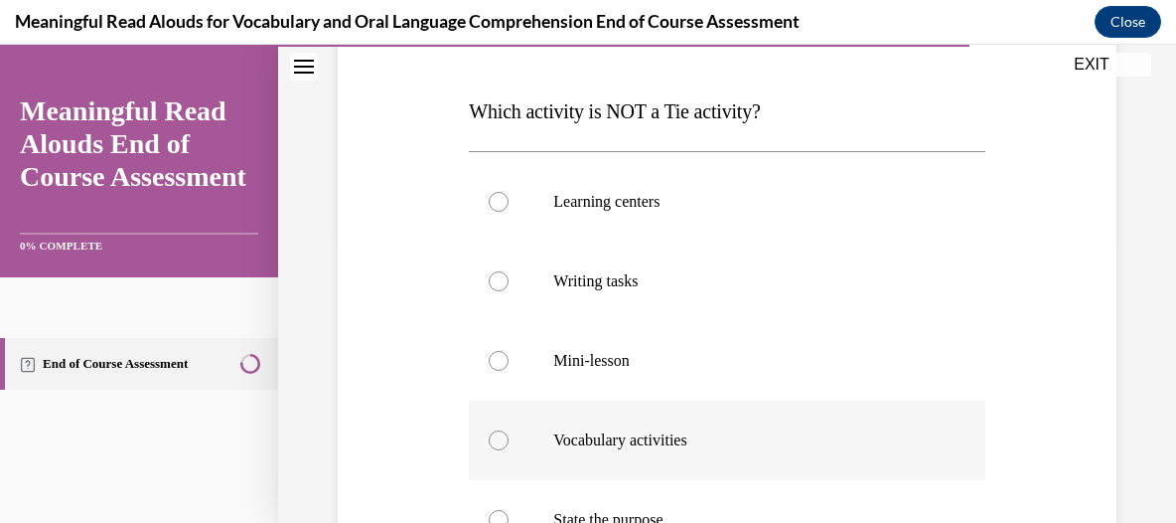
scroll to position [408, 0]
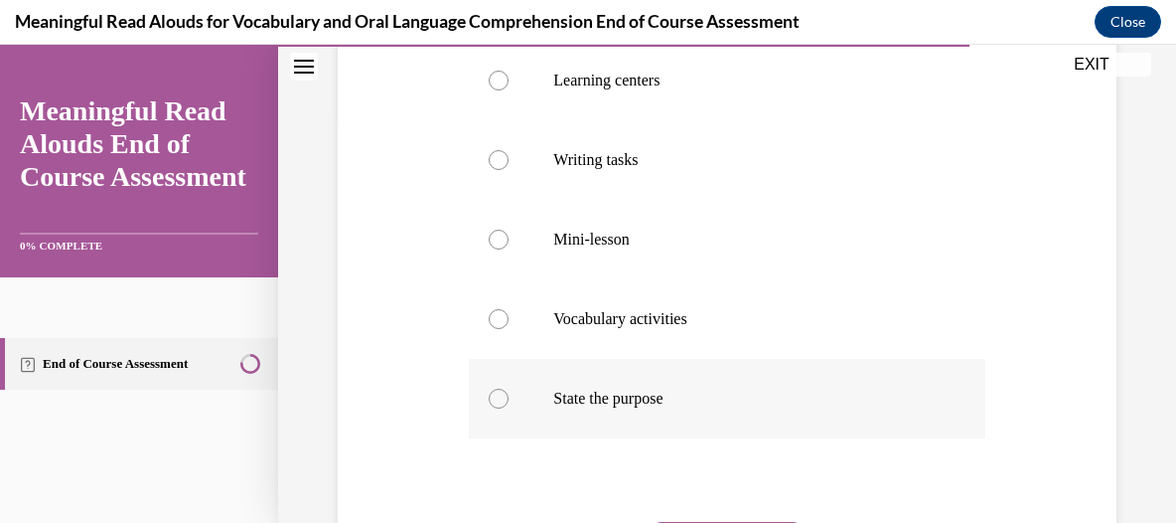
click at [505, 398] on div at bounding box center [499, 398] width 20 height 20
click at [505, 398] on input "State the purpose" at bounding box center [499, 398] width 20 height 20
radio input "true"
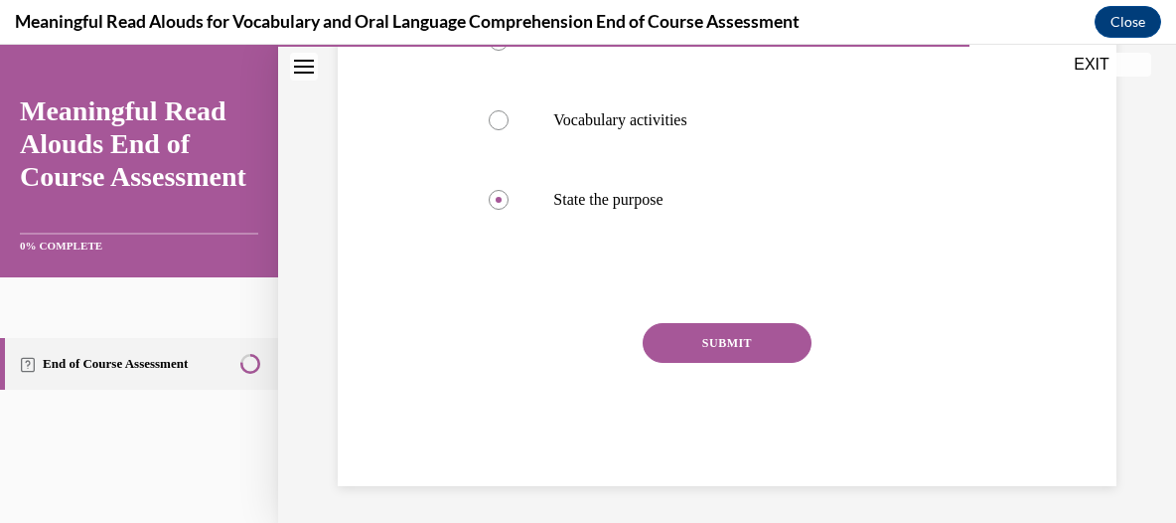
click at [717, 340] on button "SUBMIT" at bounding box center [727, 343] width 169 height 40
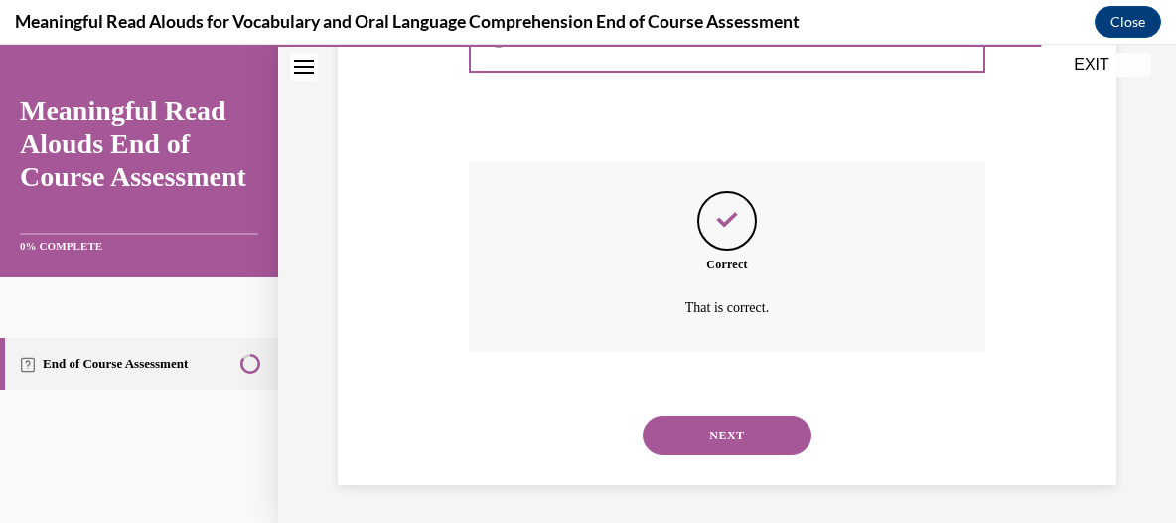
scroll to position [770, 0]
click at [739, 416] on button "NEXT" at bounding box center [727, 434] width 169 height 40
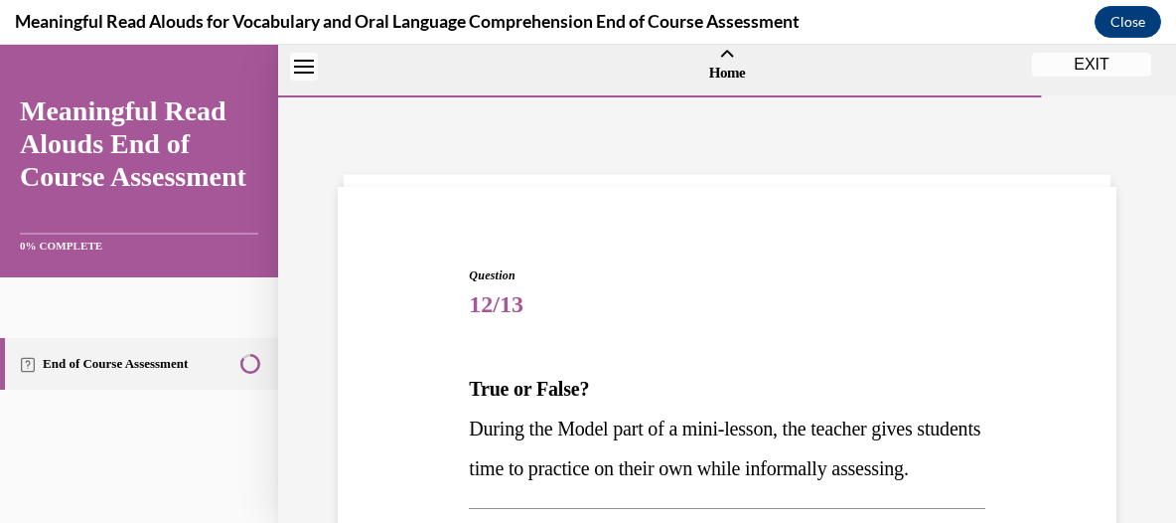
scroll to position [209, 0]
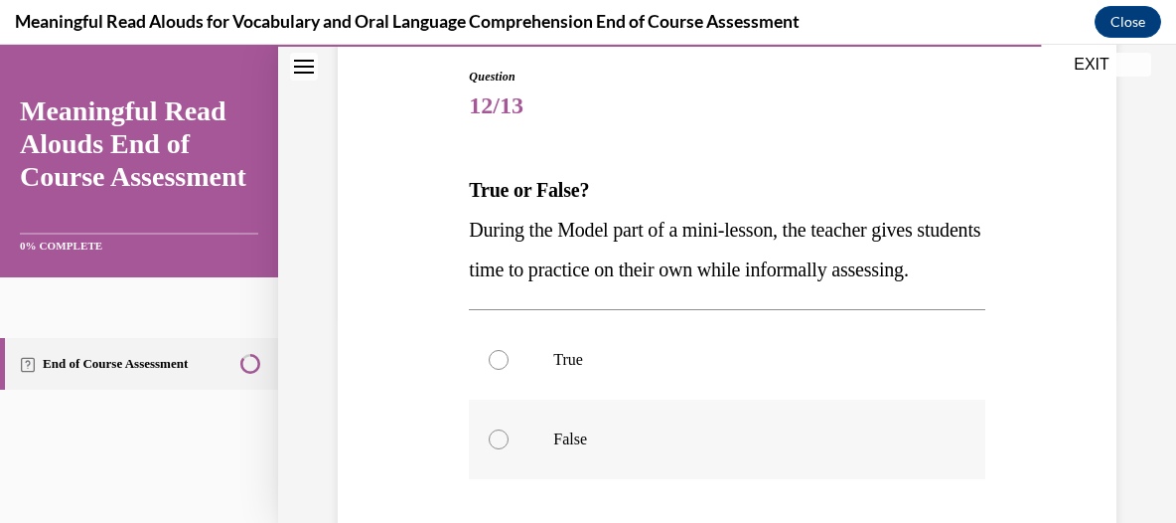
click at [498, 449] on div at bounding box center [499, 439] width 20 height 20
click at [498, 449] on input "False" at bounding box center [499, 439] width 20 height 20
radio input "true"
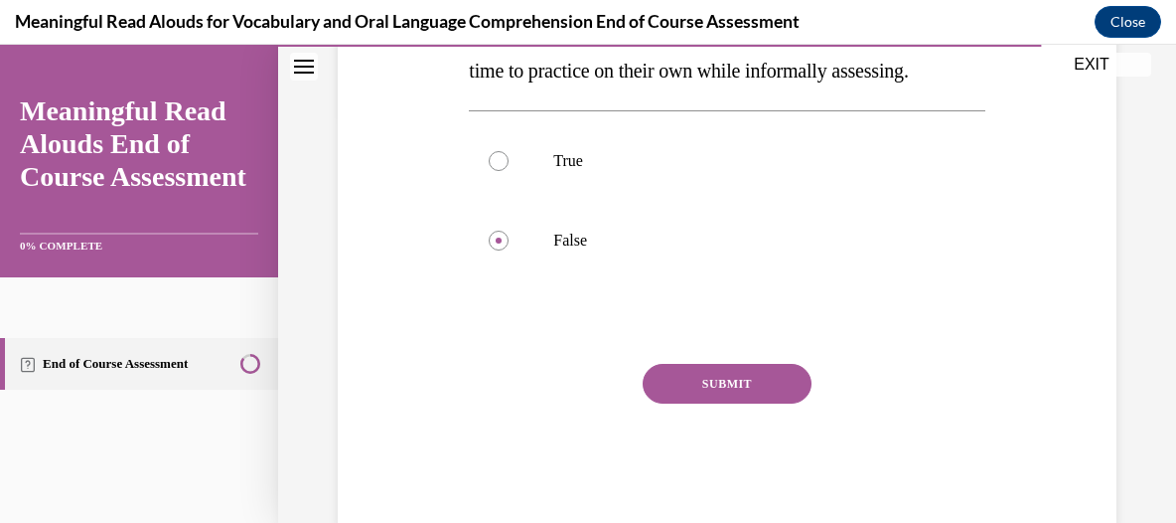
click at [695, 403] on button "SUBMIT" at bounding box center [727, 384] width 169 height 40
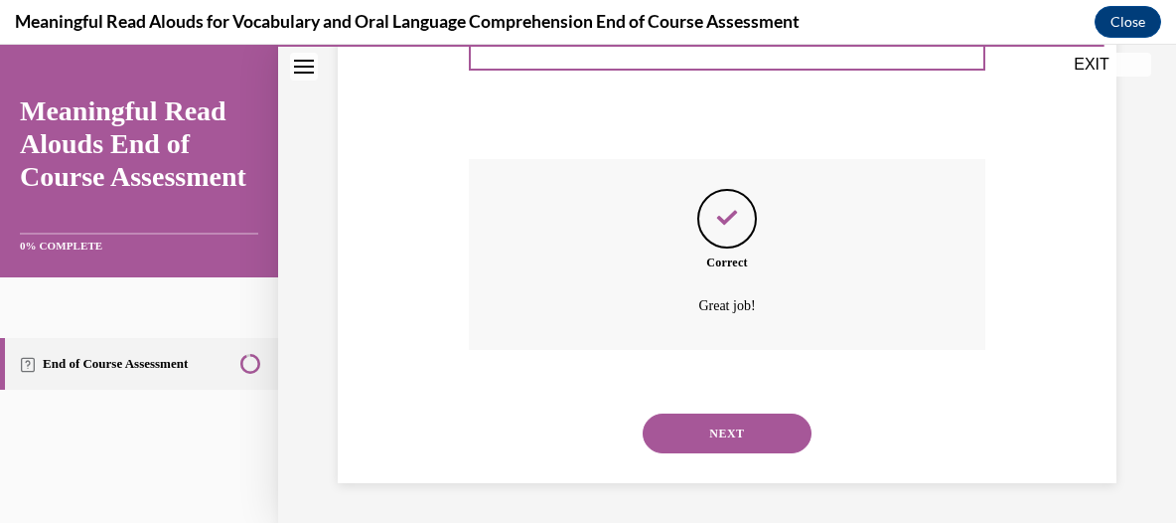
scroll to position [651, 0]
click at [739, 449] on button "NEXT" at bounding box center [727, 433] width 169 height 40
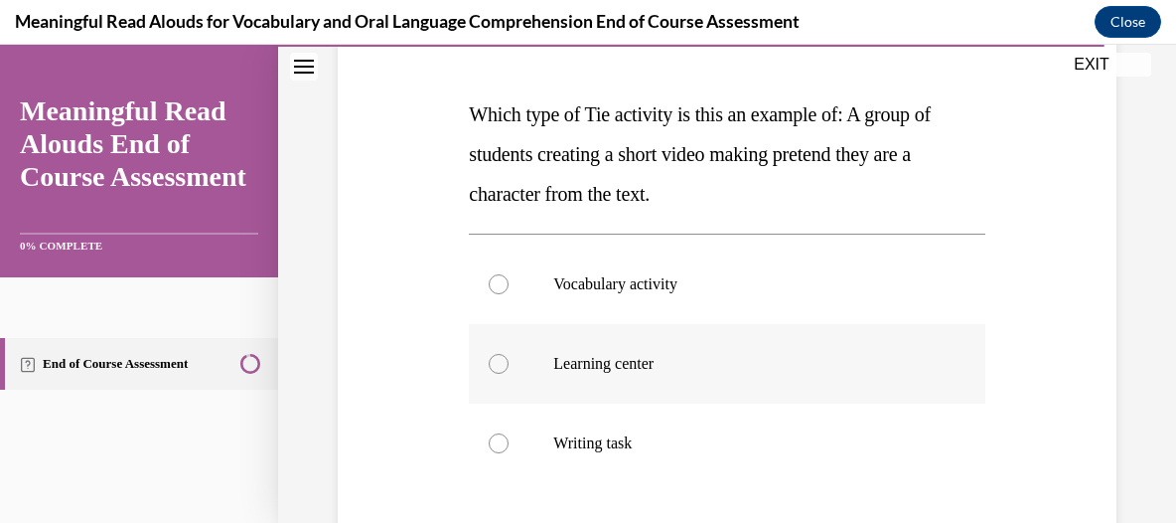
scroll to position [308, 0]
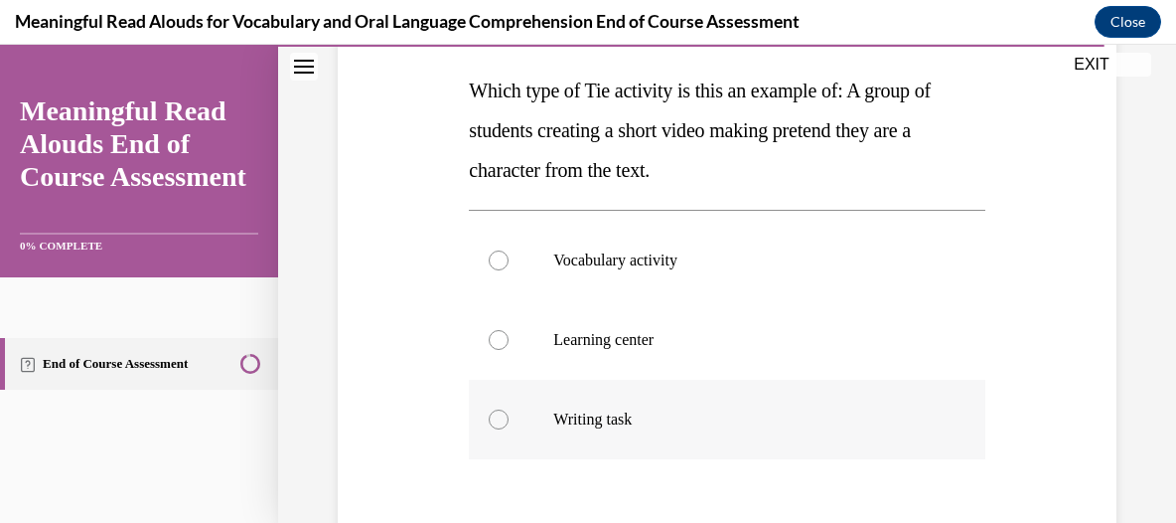
click at [497, 420] on div at bounding box center [499, 419] width 20 height 20
click at [497, 420] on input "Writing task" at bounding box center [499, 419] width 20 height 20
radio input "true"
click at [492, 337] on div at bounding box center [499, 340] width 20 height 20
click at [492, 337] on input "Learning center" at bounding box center [499, 340] width 20 height 20
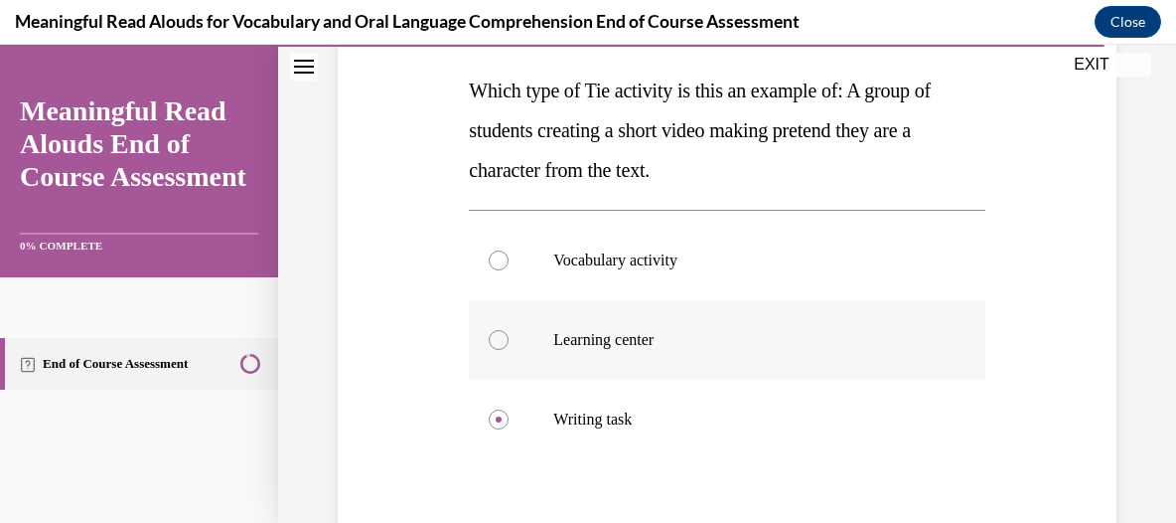
radio input "true"
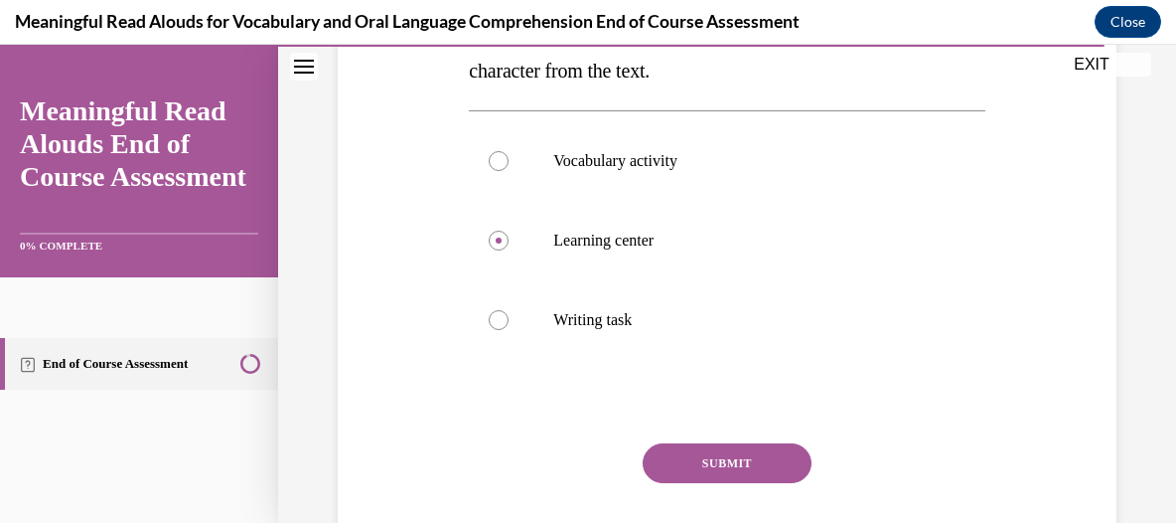
click at [756, 448] on button "SUBMIT" at bounding box center [727, 463] width 169 height 40
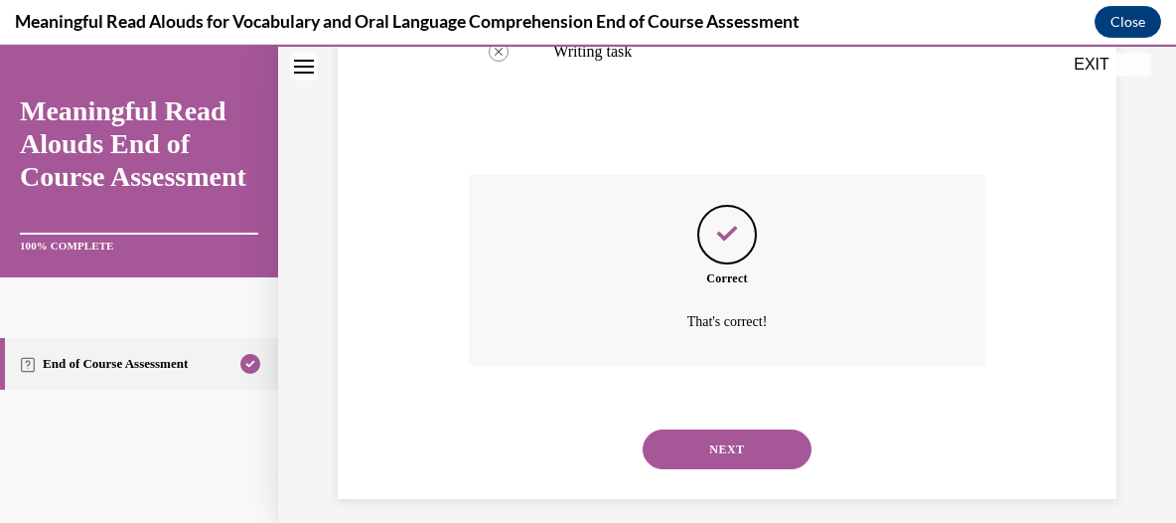
scroll to position [690, 0]
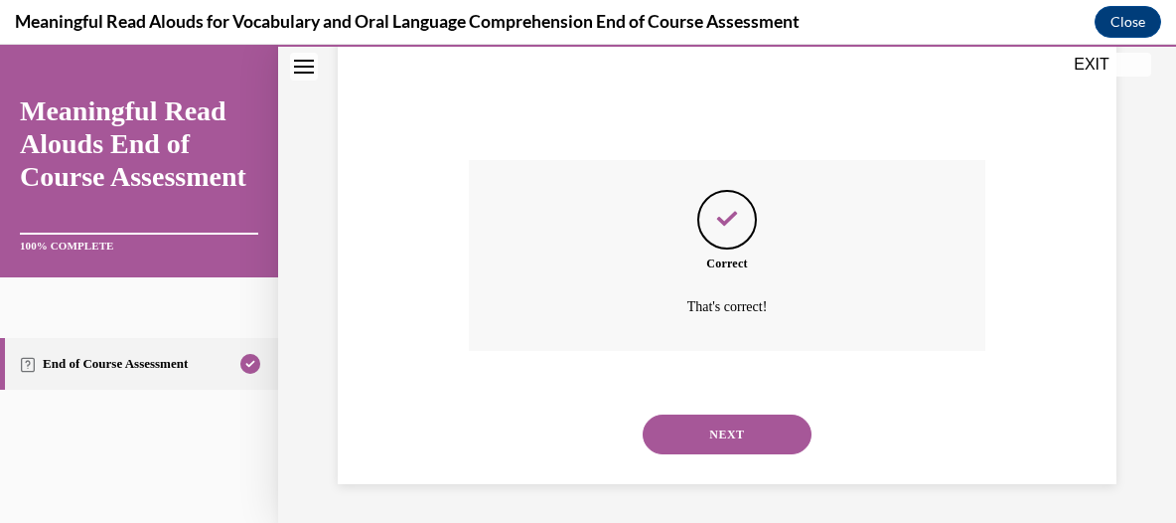
click at [725, 433] on button "NEXT" at bounding box center [727, 434] width 169 height 40
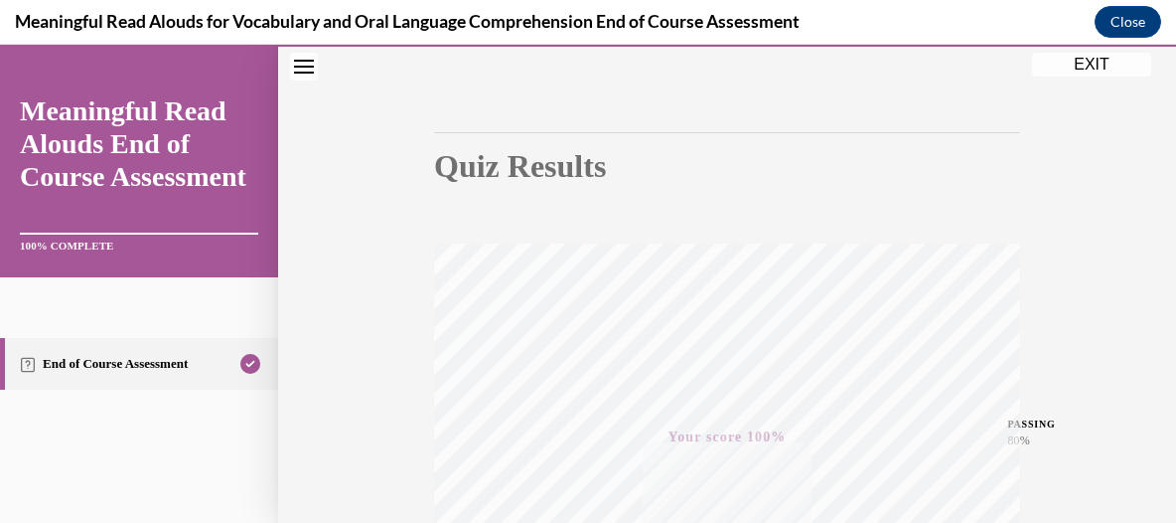
scroll to position [142, 0]
click at [1085, 65] on button "EXIT" at bounding box center [1091, 65] width 119 height 24
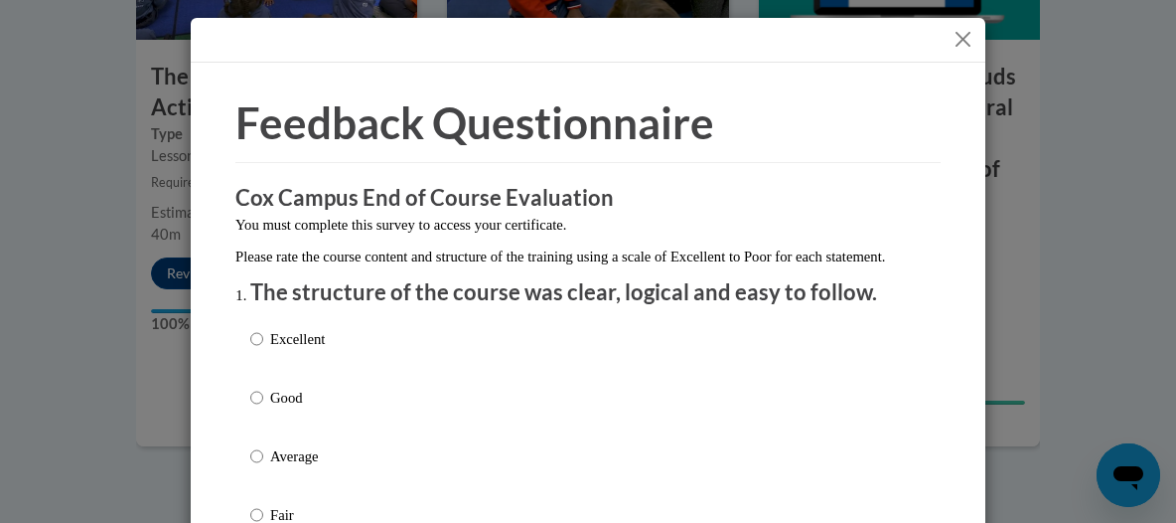
click at [280, 350] on p "Excellent" at bounding box center [297, 339] width 55 height 22
click at [263, 350] on input "Excellent" at bounding box center [256, 339] width 13 height 22
radio input "true"
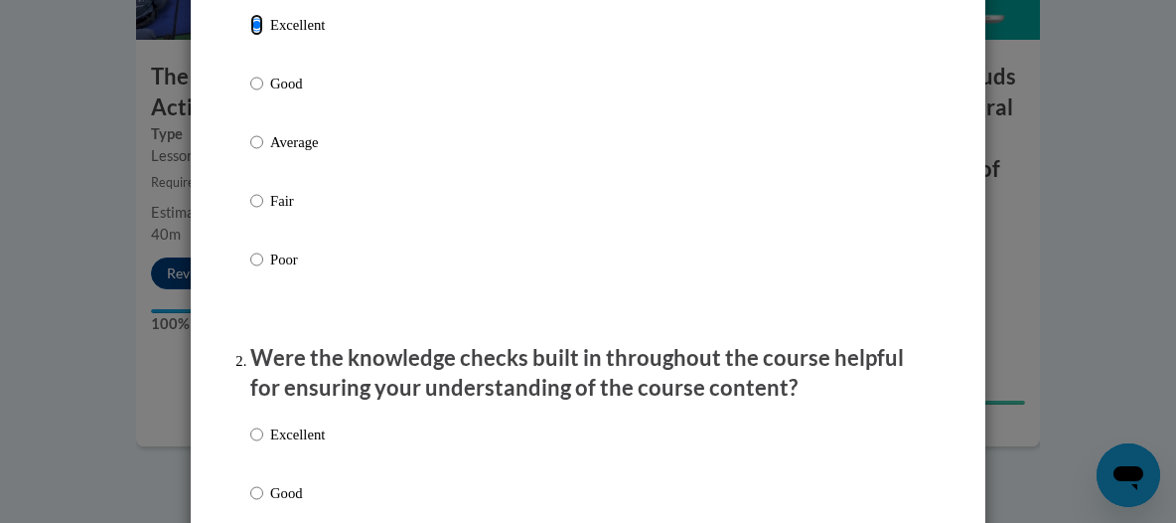
scroll to position [497, 0]
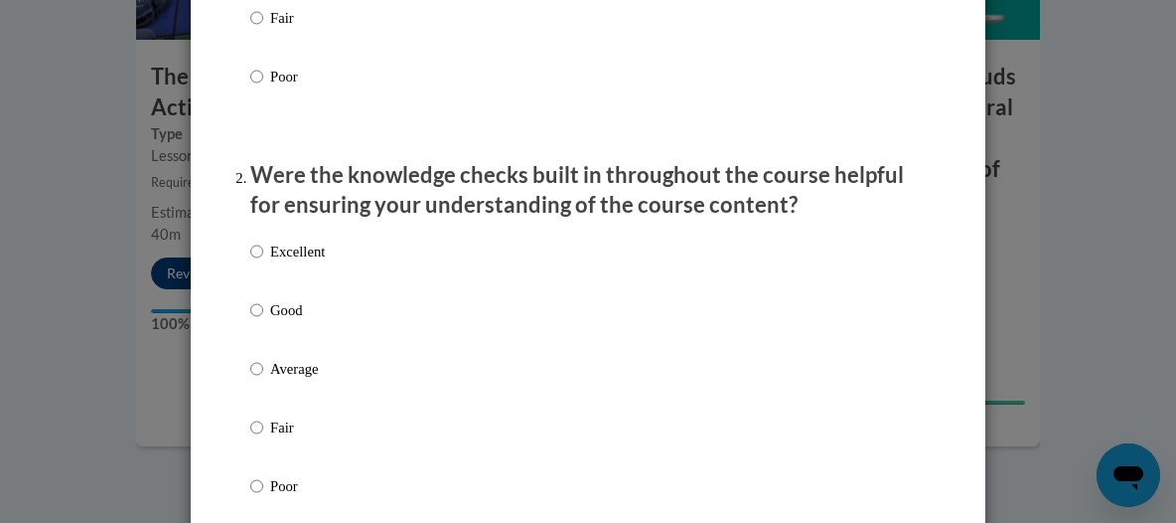
click at [298, 262] on p "Excellent" at bounding box center [297, 251] width 55 height 22
click at [263, 262] on input "Excellent" at bounding box center [256, 251] width 13 height 22
radio input "true"
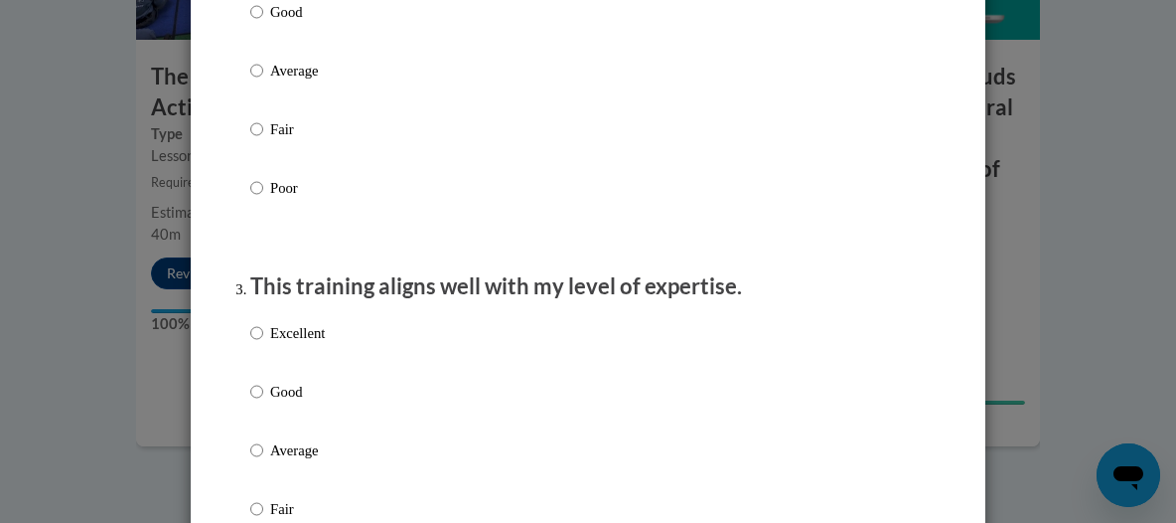
click at [300, 344] on p "Excellent" at bounding box center [297, 333] width 55 height 22
click at [263, 344] on input "Excellent" at bounding box center [256, 333] width 13 height 22
radio input "true"
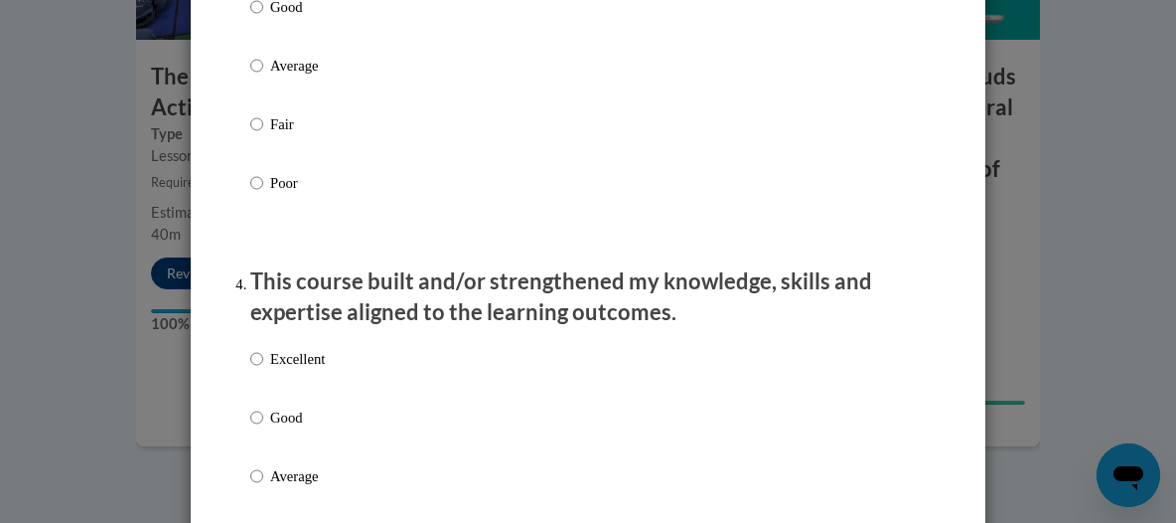
scroll to position [1192, 0]
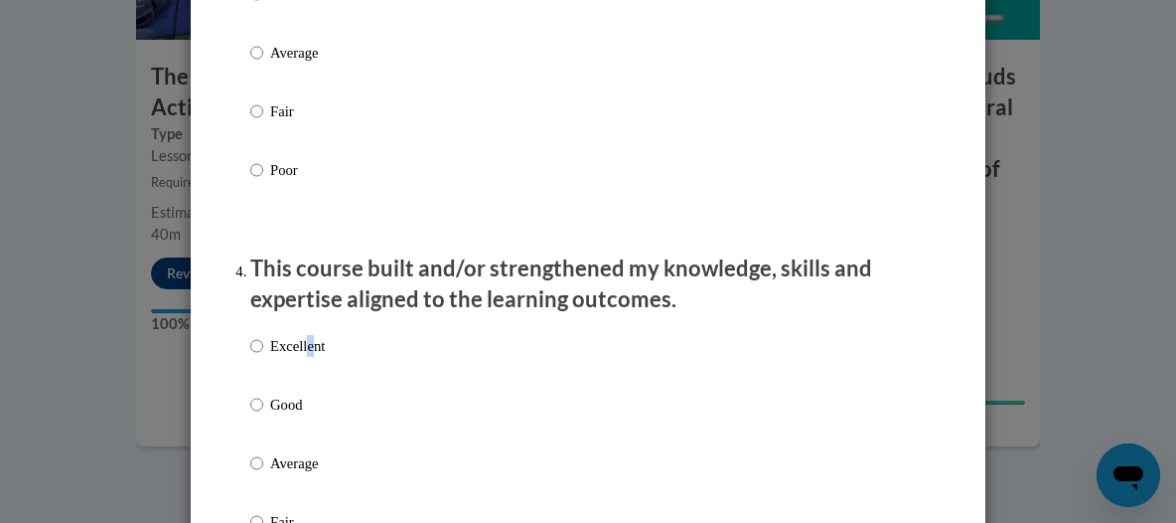
click at [304, 357] on p "Excellent" at bounding box center [297, 346] width 55 height 22
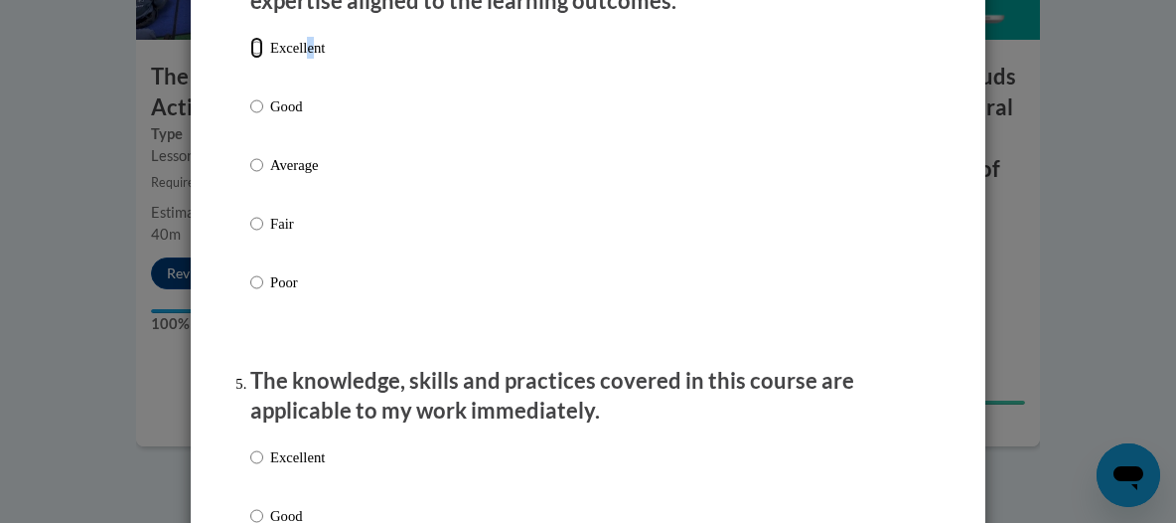
click at [250, 59] on input "Excellent" at bounding box center [256, 48] width 13 height 22
radio input "true"
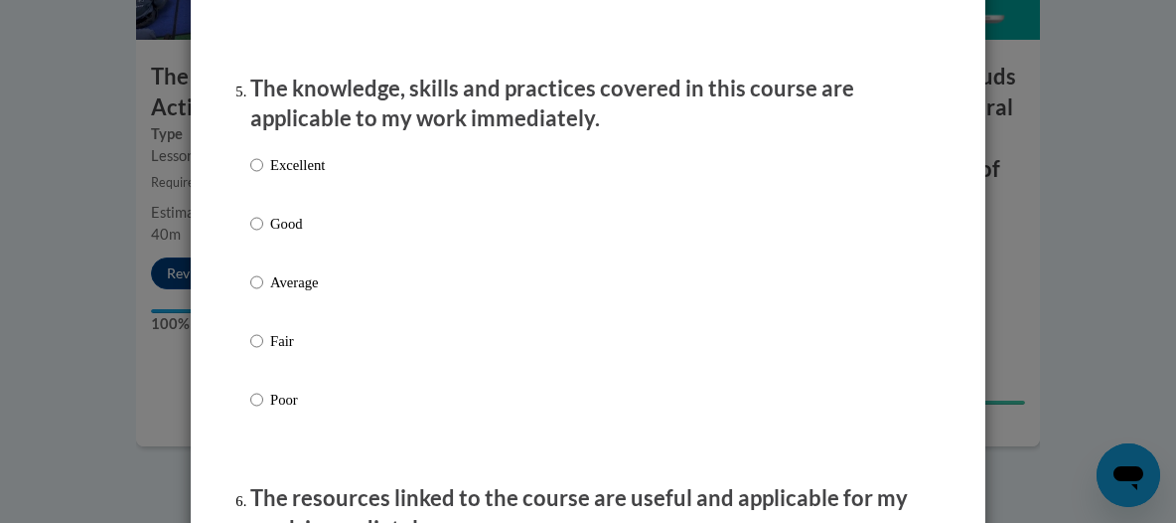
scroll to position [1788, 0]
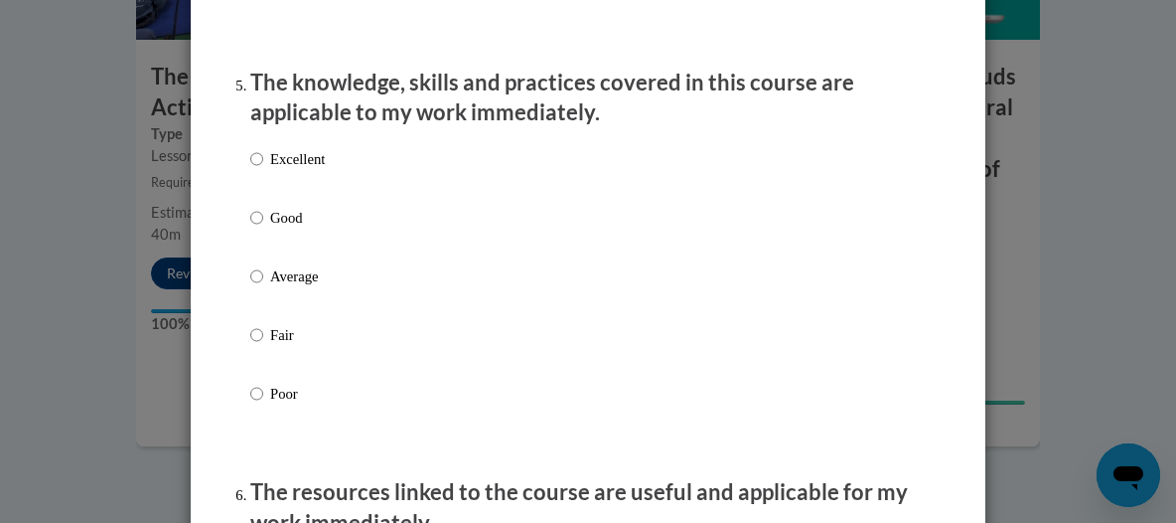
click at [276, 170] on p "Excellent" at bounding box center [297, 159] width 55 height 22
click at [263, 170] on input "Excellent" at bounding box center [256, 159] width 13 height 22
radio input "true"
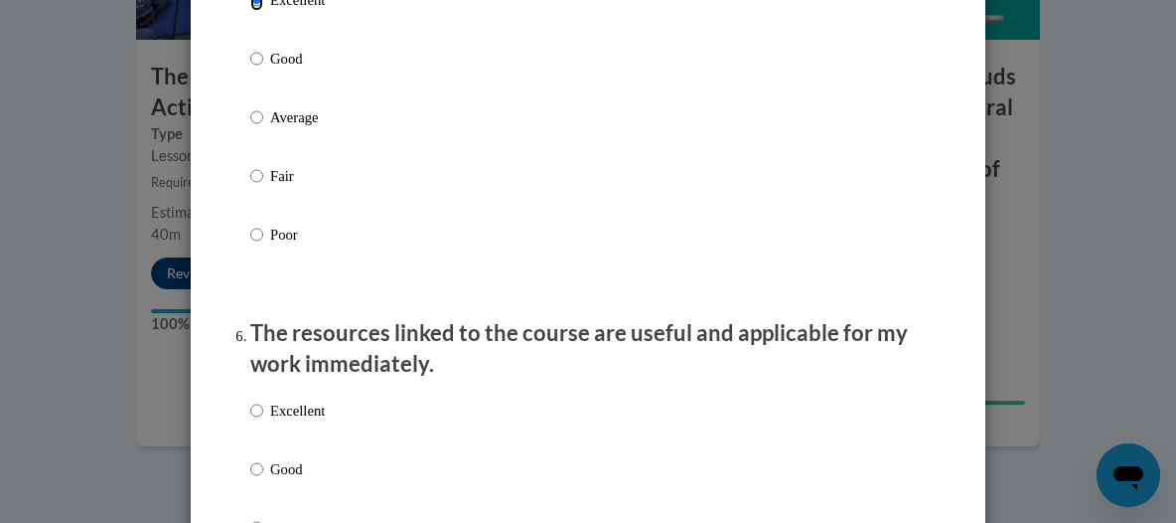
scroll to position [2086, 0]
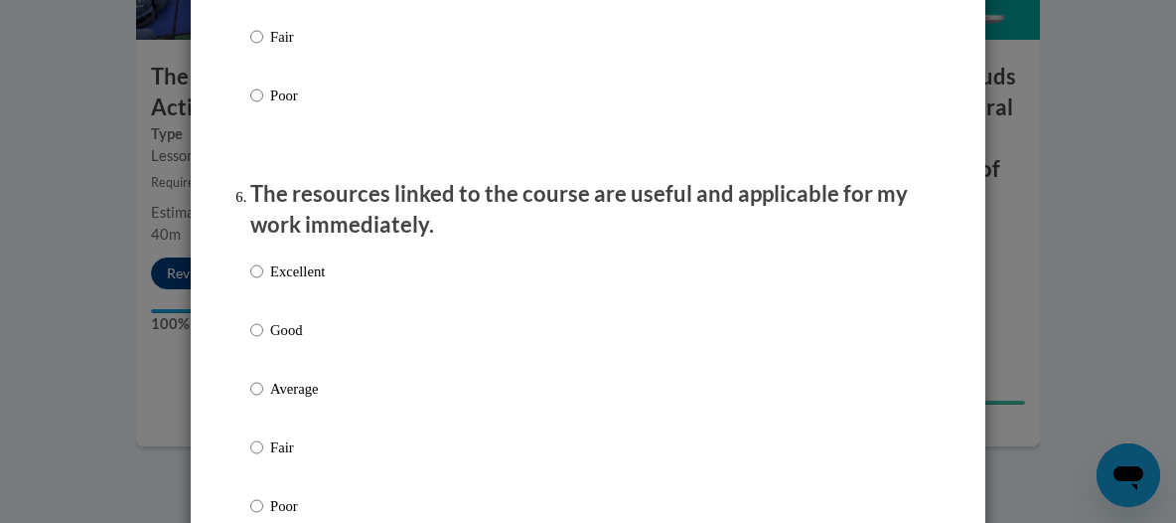
click at [311, 282] on p "Excellent" at bounding box center [297, 271] width 55 height 22
click at [263, 282] on input "Excellent" at bounding box center [256, 271] width 13 height 22
radio input "true"
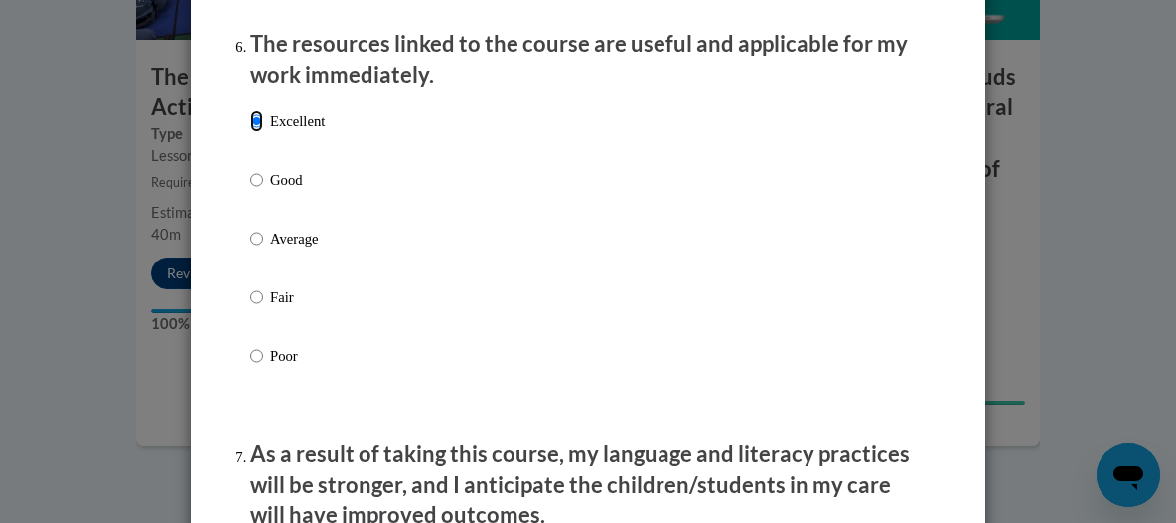
scroll to position [2384, 0]
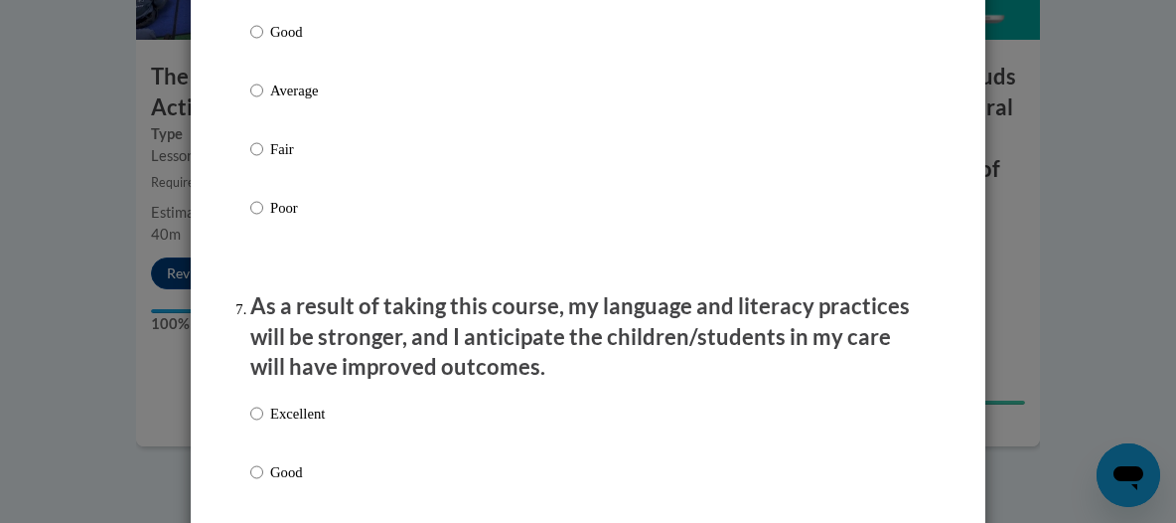
click at [291, 424] on p "Excellent" at bounding box center [297, 413] width 55 height 22
click at [263, 424] on input "Excellent" at bounding box center [256, 413] width 13 height 22
radio input "true"
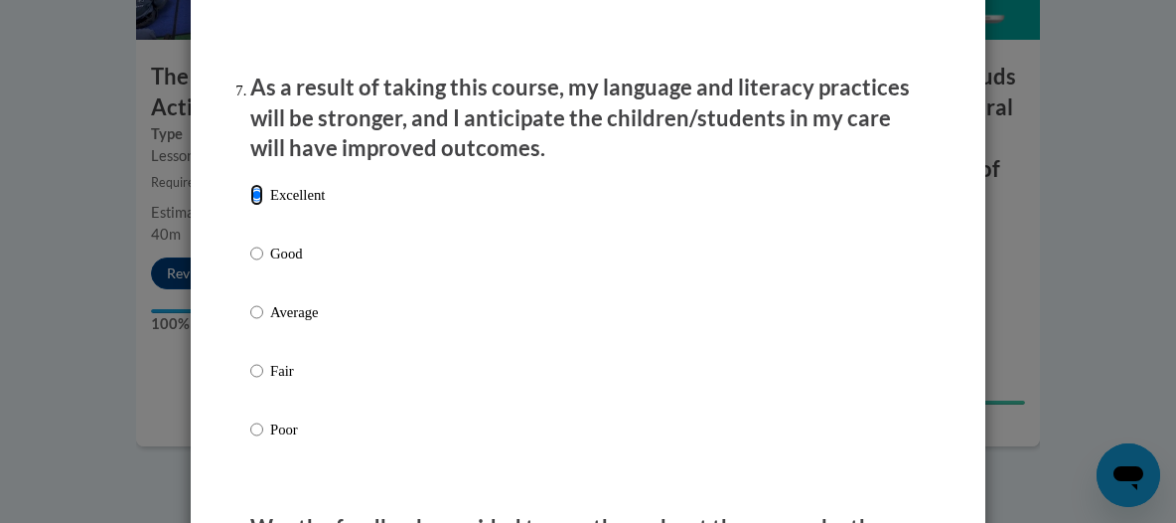
scroll to position [2782, 0]
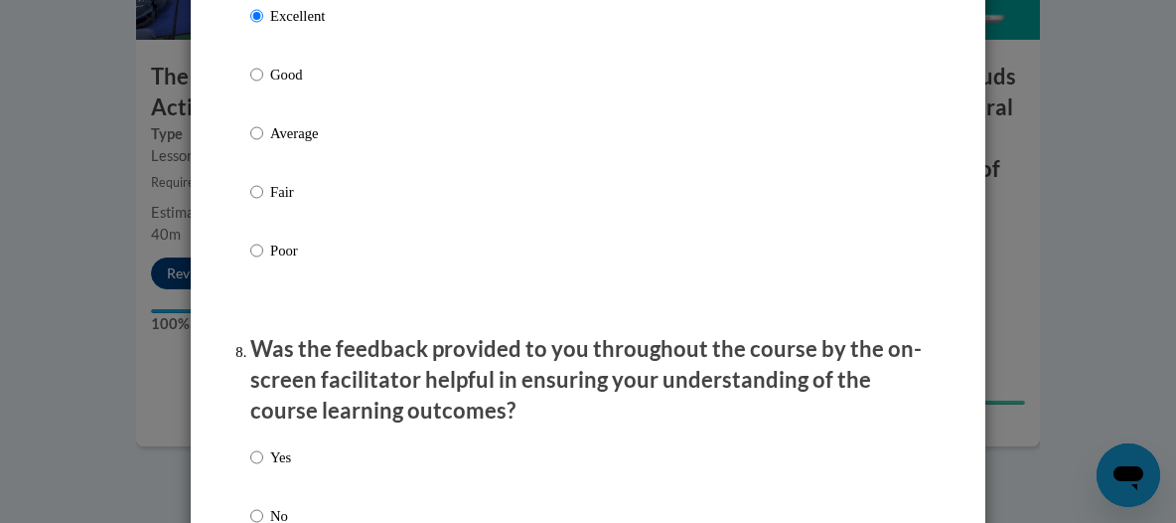
click at [270, 468] on p "Yes" at bounding box center [280, 457] width 21 height 22
click at [263, 468] on input "Yes" at bounding box center [256, 457] width 13 height 22
radio input "true"
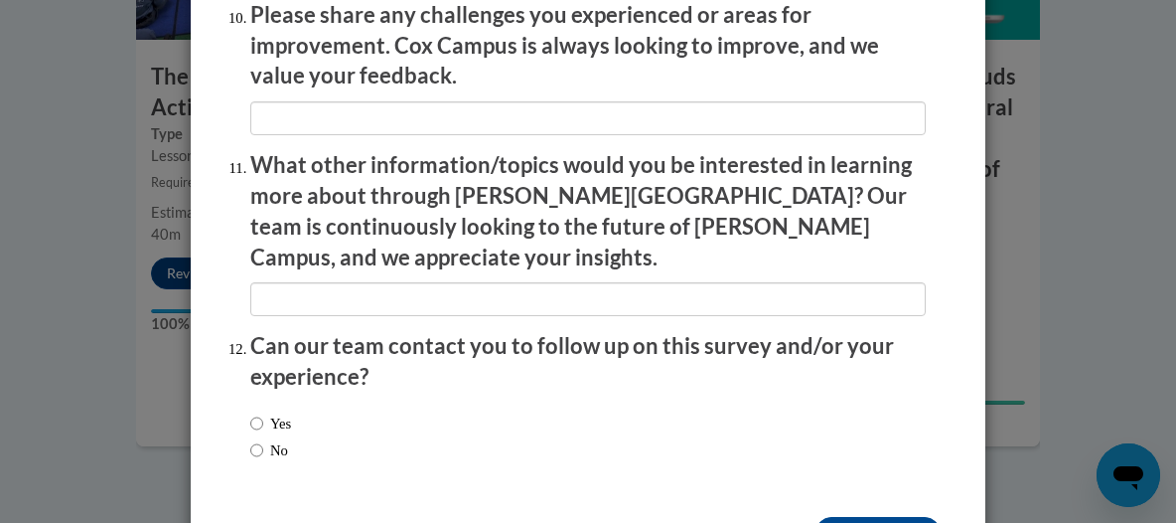
scroll to position [3608, 0]
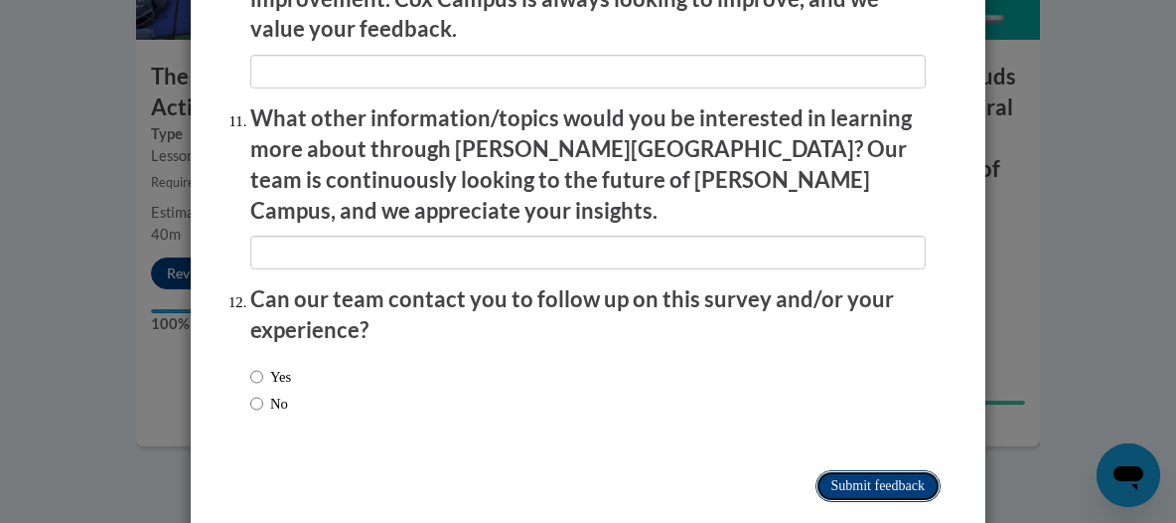
click at [888, 470] on input "Submit feedback" at bounding box center [878, 486] width 125 height 32
